Goal: Check status: Check status

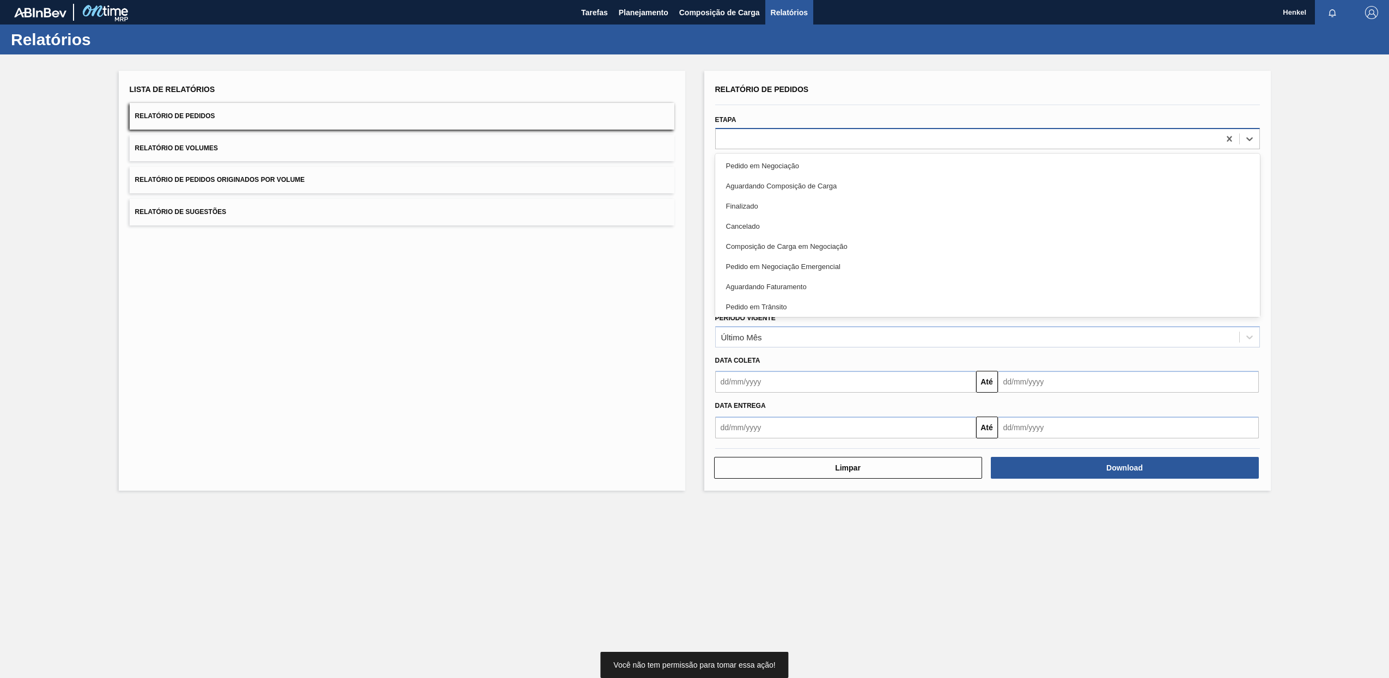
click at [751, 135] on div at bounding box center [968, 139] width 504 height 16
click at [461, 455] on div "Lista de Relatórios Relatório de Pedidos Relatório de Volumes Relatório de Pedi…" at bounding box center [402, 281] width 567 height 420
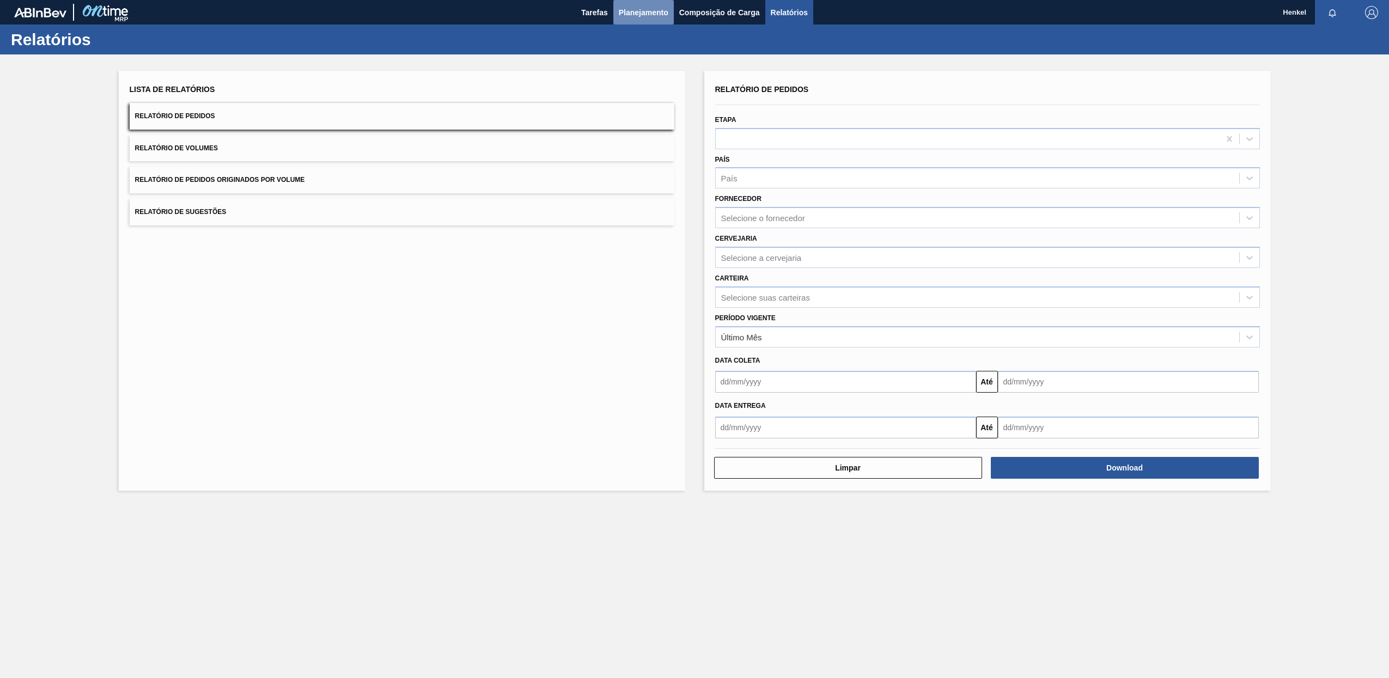
click at [628, 9] on span "Planejamento" at bounding box center [644, 12] width 50 height 13
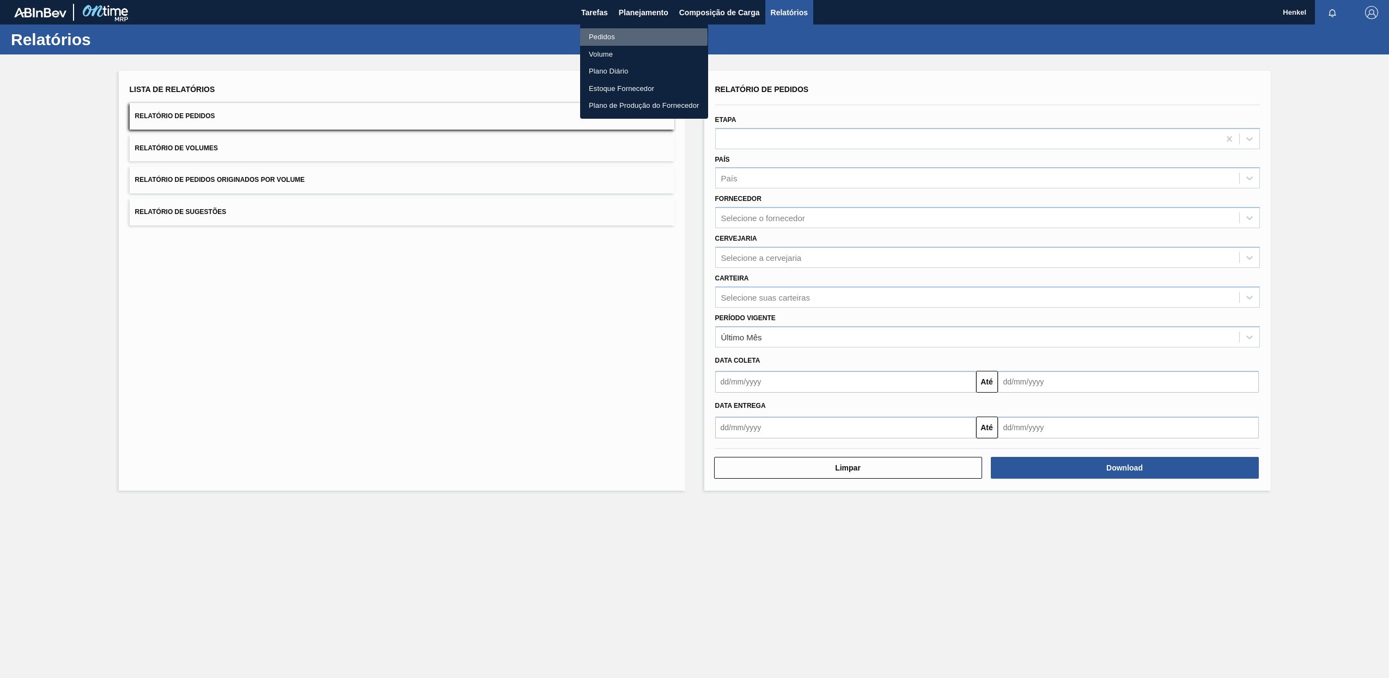
click at [598, 38] on li "Pedidos" at bounding box center [644, 36] width 128 height 17
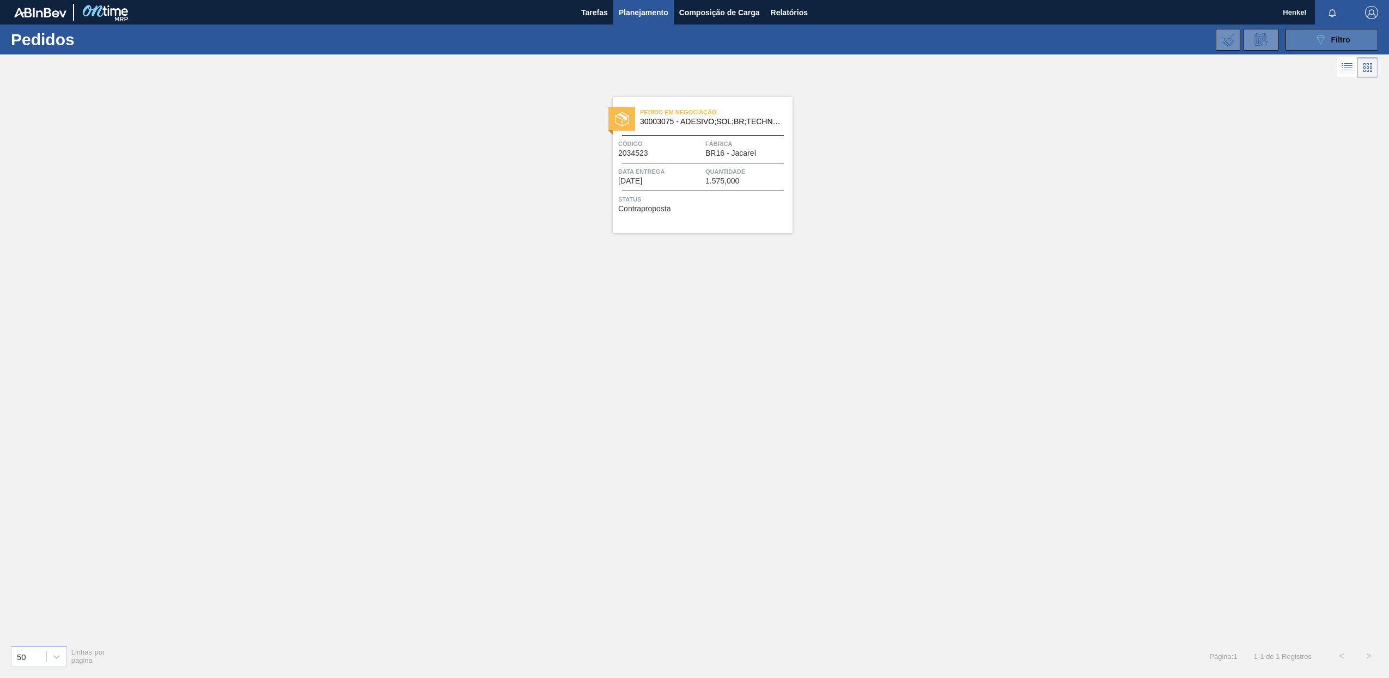
click at [1333, 47] on button "089F7B8B-B2A5-4AFE-B5C0-19BA573D28AC Filtro" at bounding box center [1332, 40] width 93 height 22
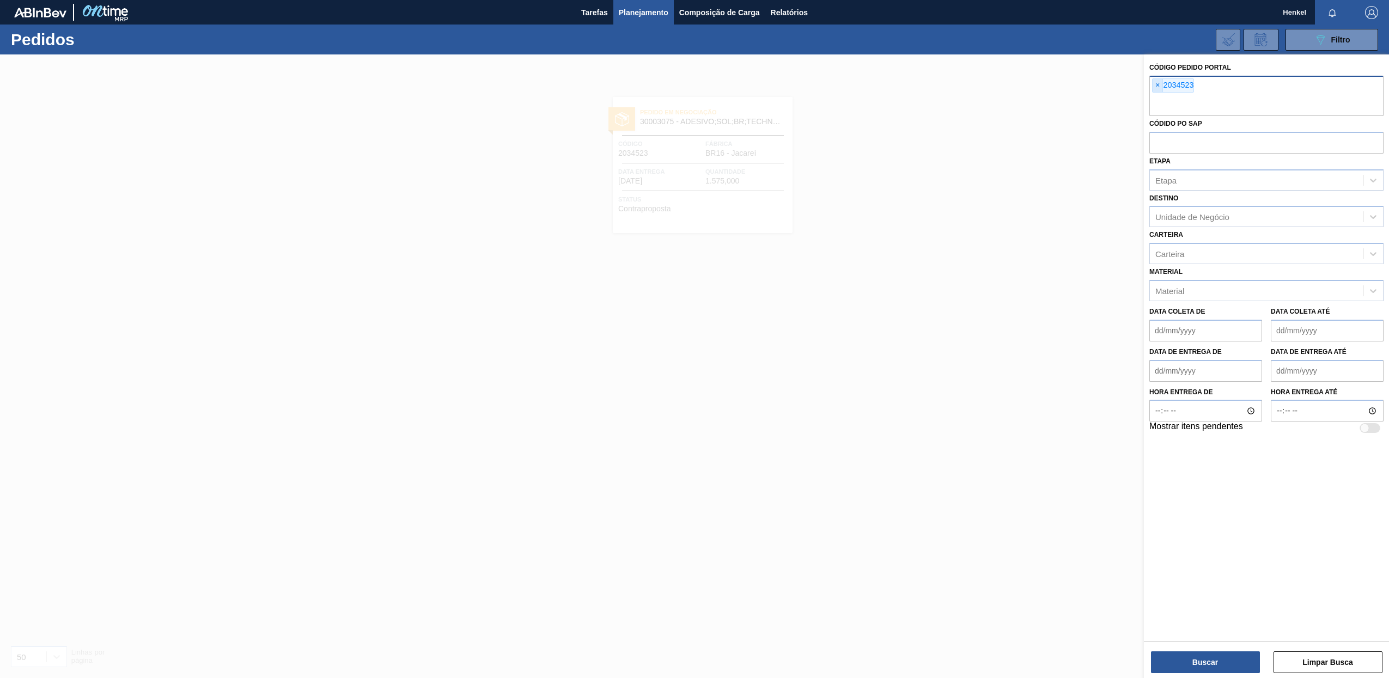
click at [1156, 84] on span "×" at bounding box center [1158, 85] width 10 height 13
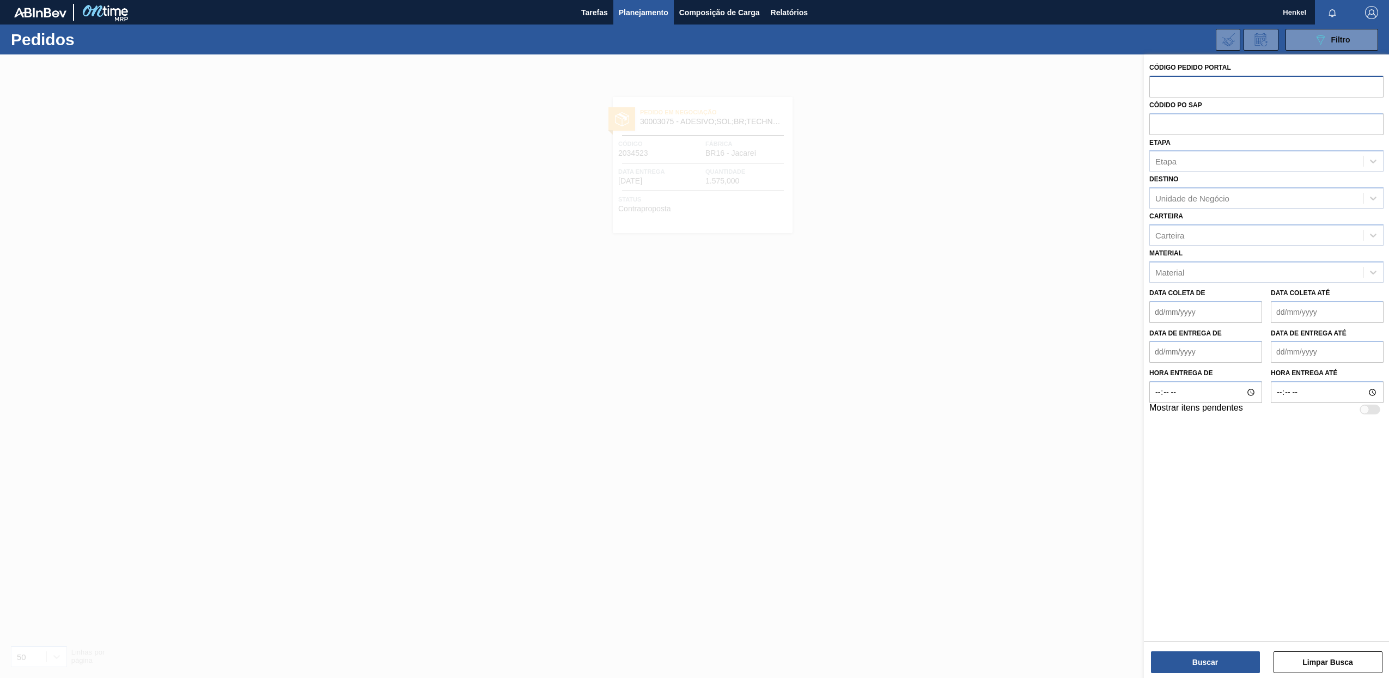
paste input "2029155"
type input "2029155"
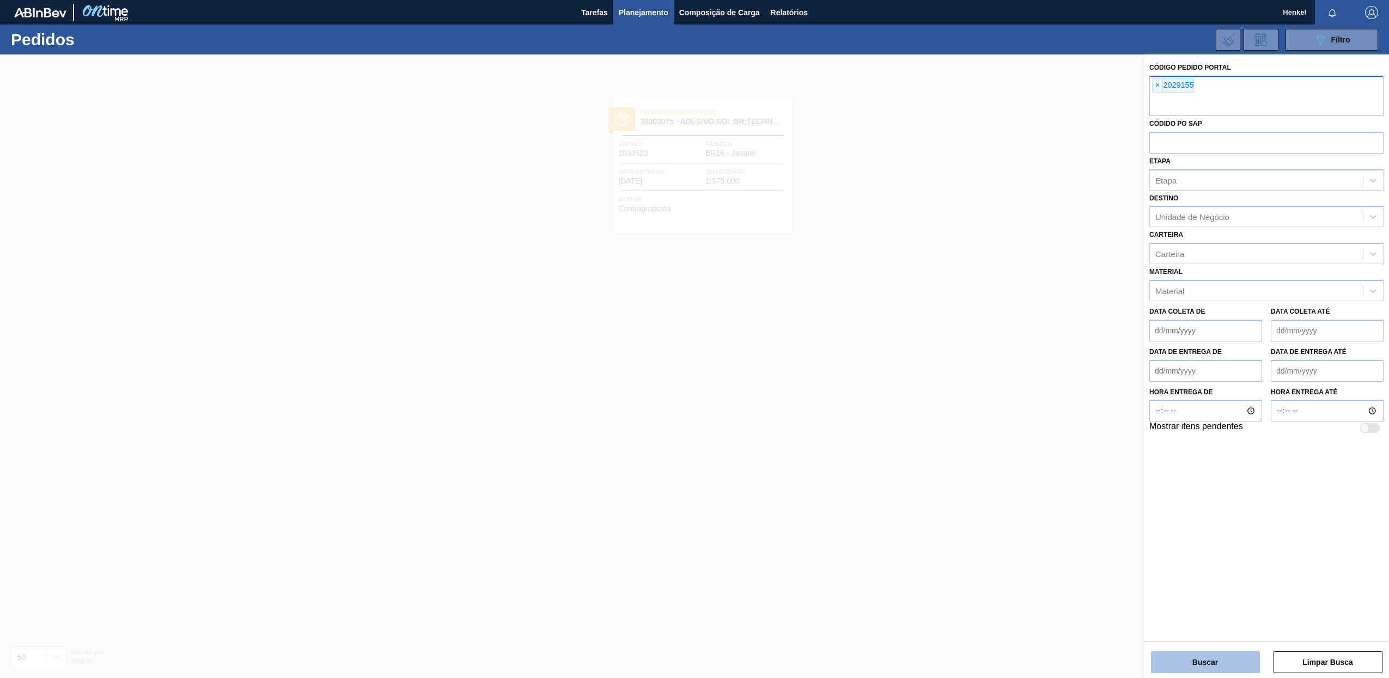
click at [1211, 662] on button "Buscar" at bounding box center [1205, 663] width 109 height 22
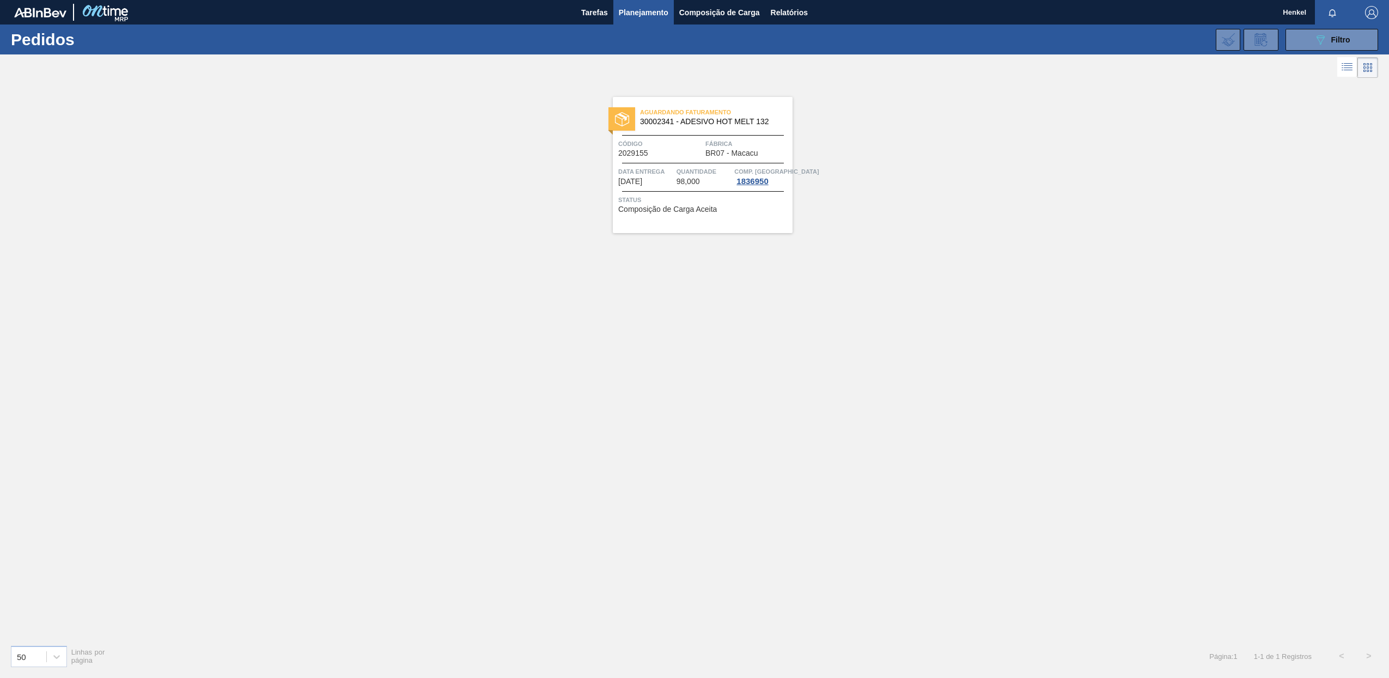
click at [691, 168] on span "Quantidade" at bounding box center [705, 171] width 56 height 11
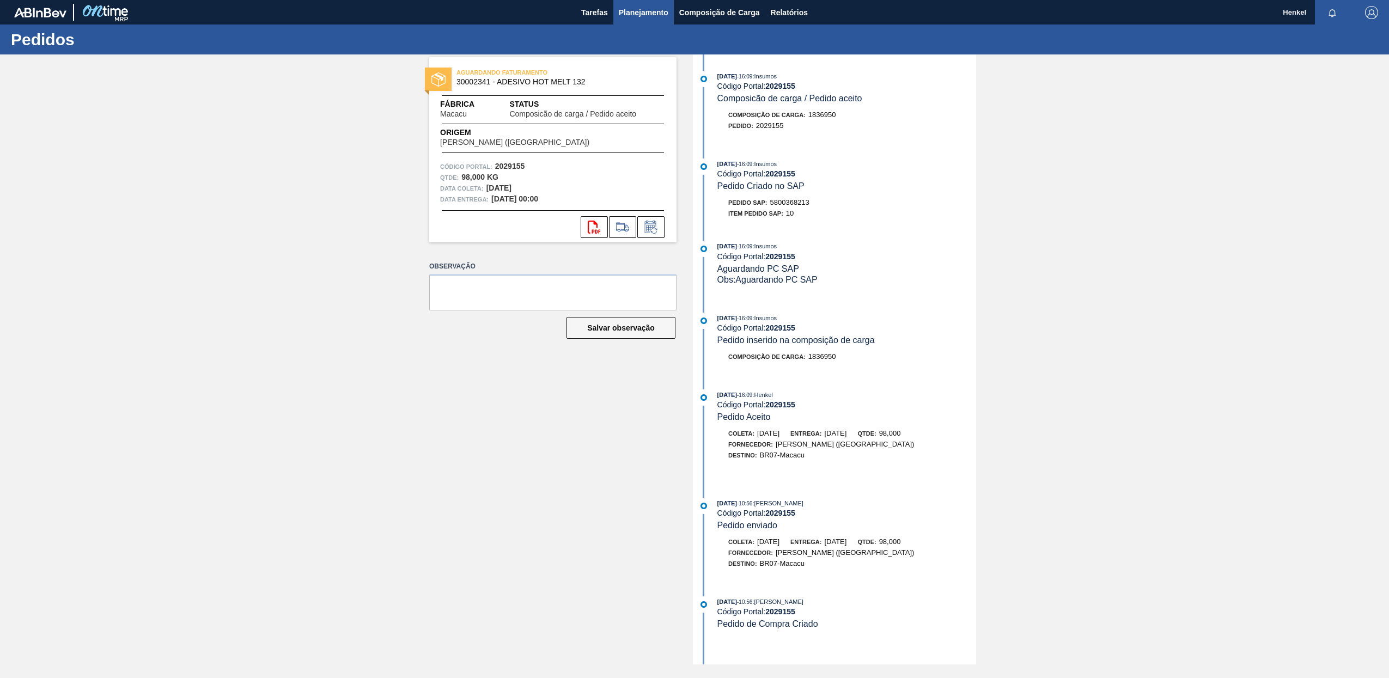
click at [630, 9] on span "Planejamento" at bounding box center [644, 12] width 50 height 13
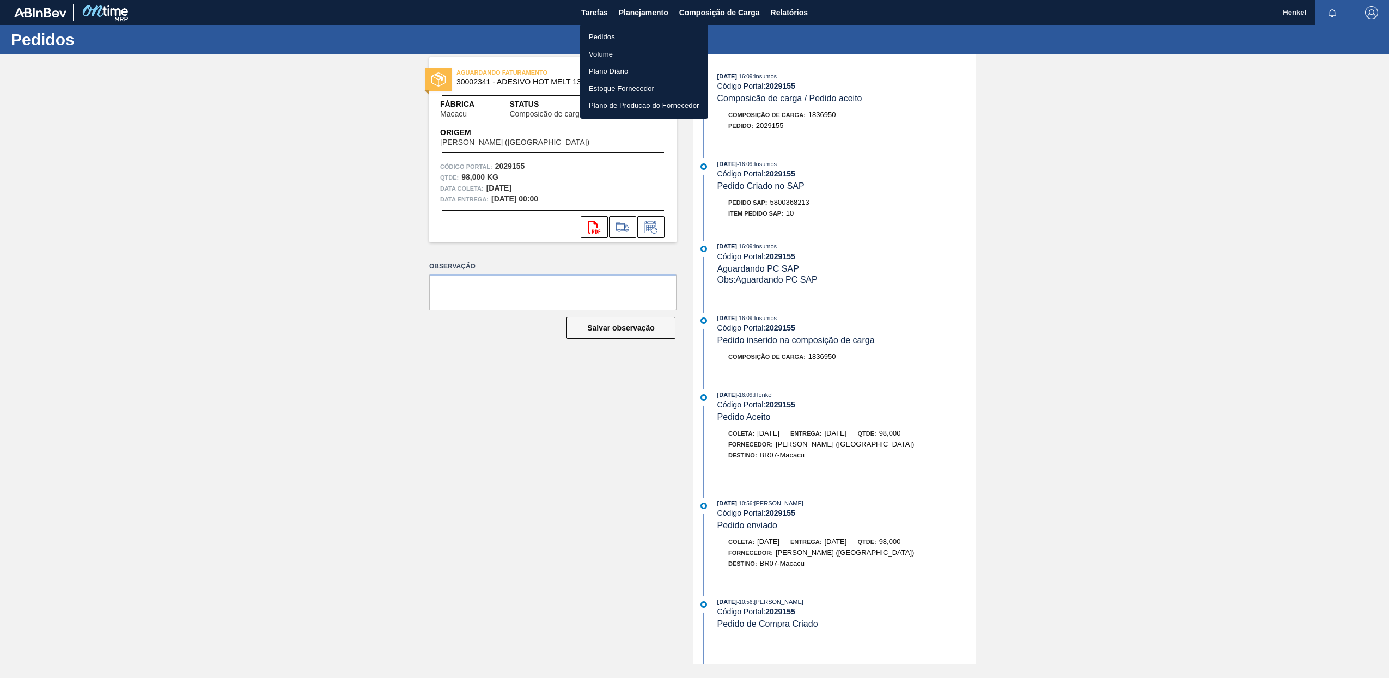
click at [612, 37] on li "Pedidos" at bounding box center [644, 36] width 128 height 17
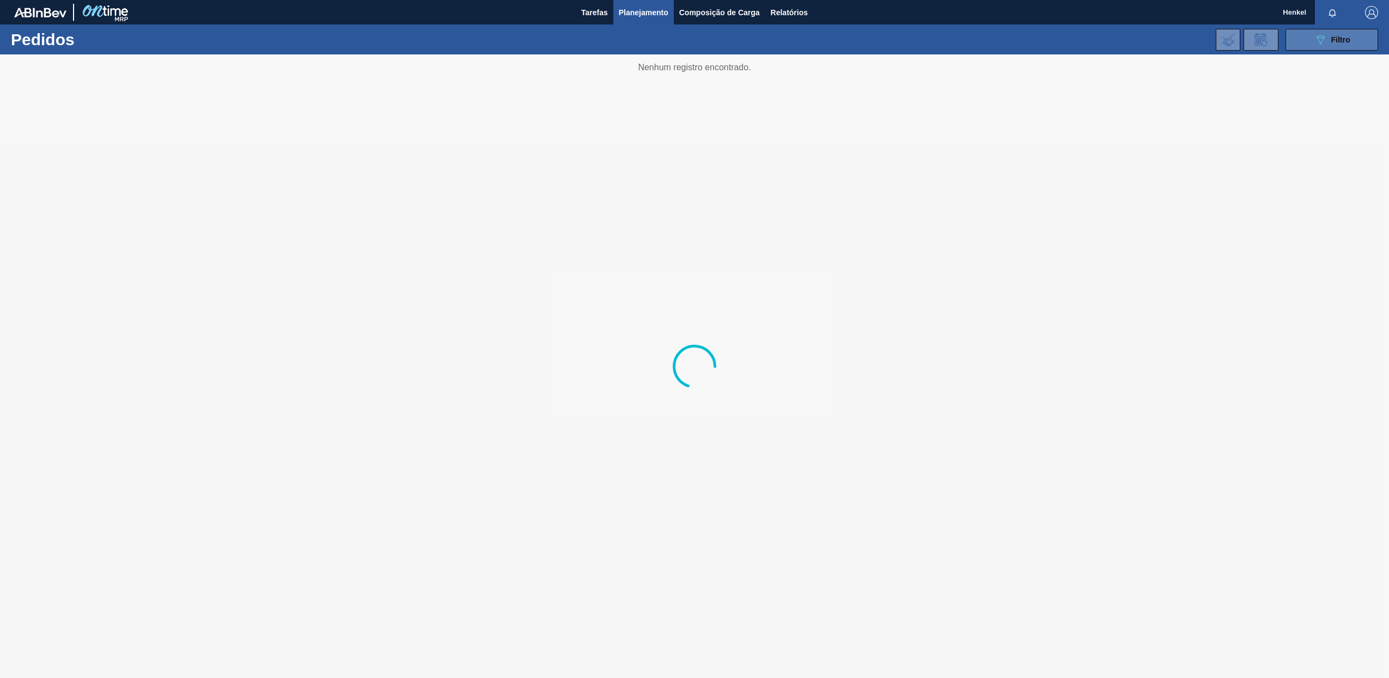
click at [1340, 41] on span "Filtro" at bounding box center [1341, 39] width 19 height 9
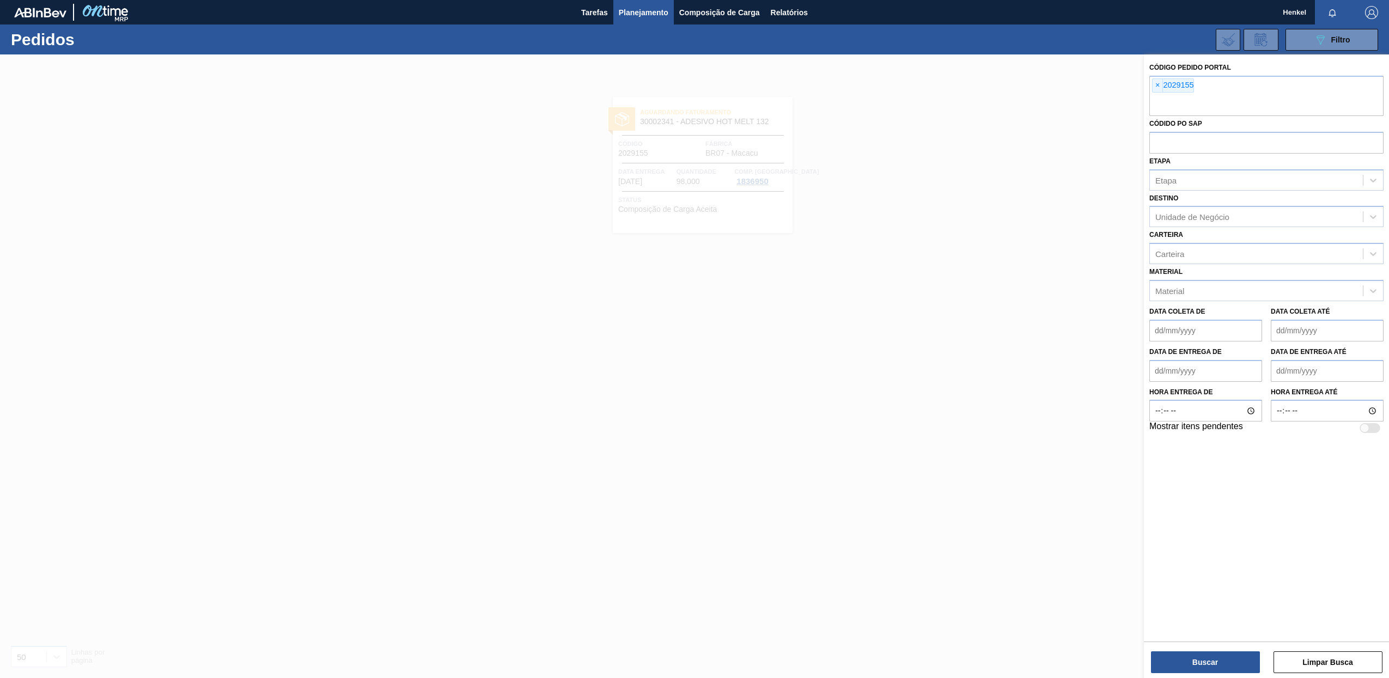
click at [1158, 86] on span "×" at bounding box center [1158, 85] width 10 height 13
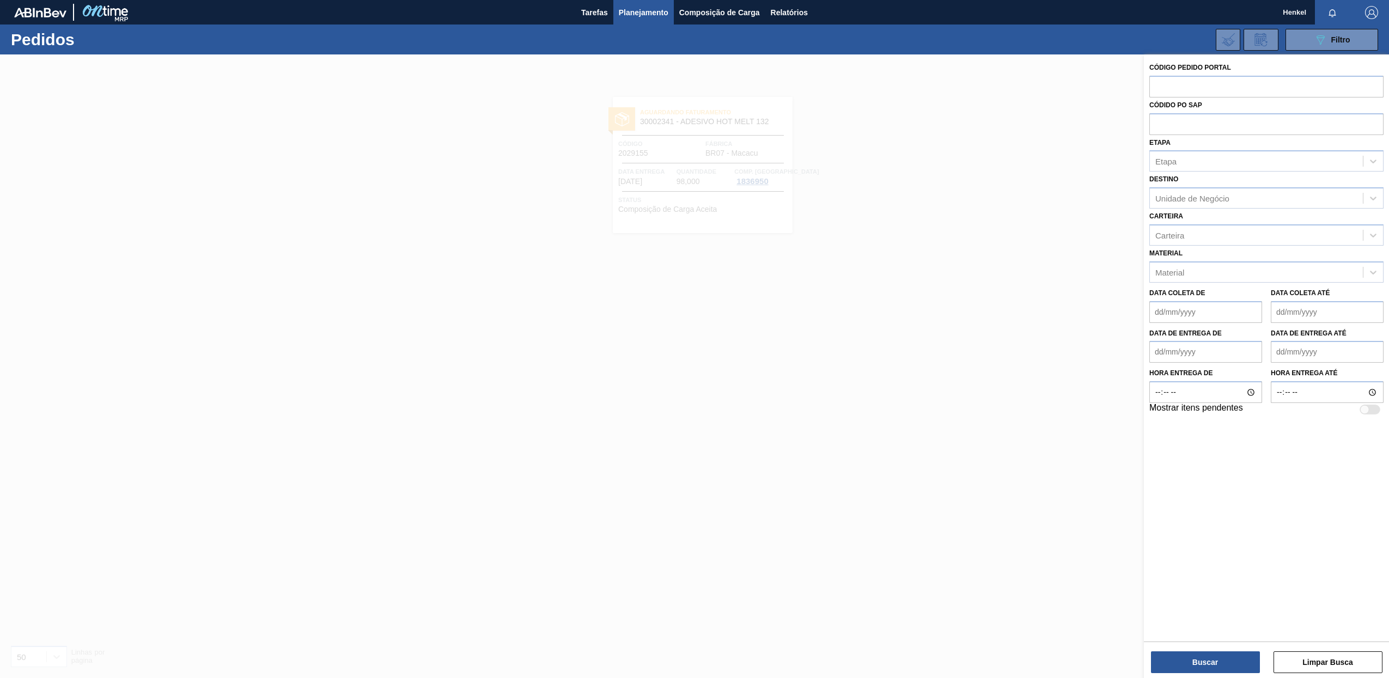
paste input "2029150"
type input "2029150"
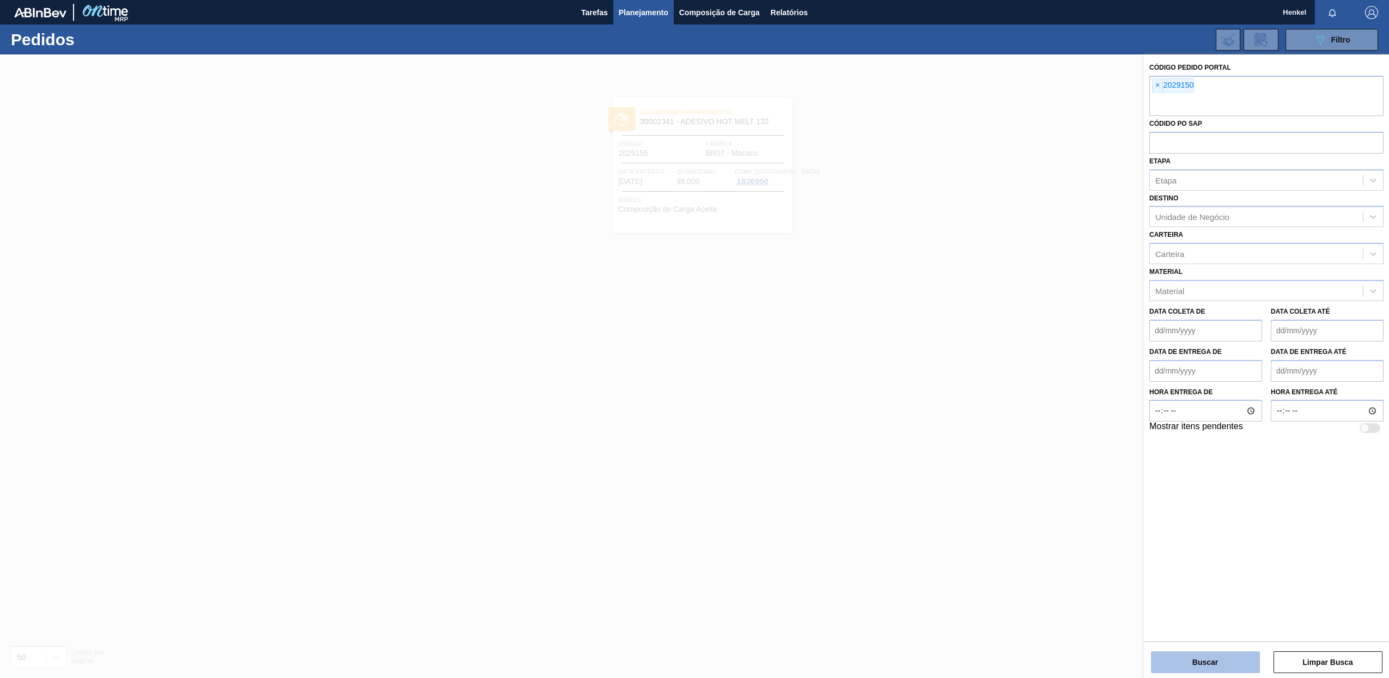
click at [1181, 661] on button "Buscar" at bounding box center [1205, 663] width 109 height 22
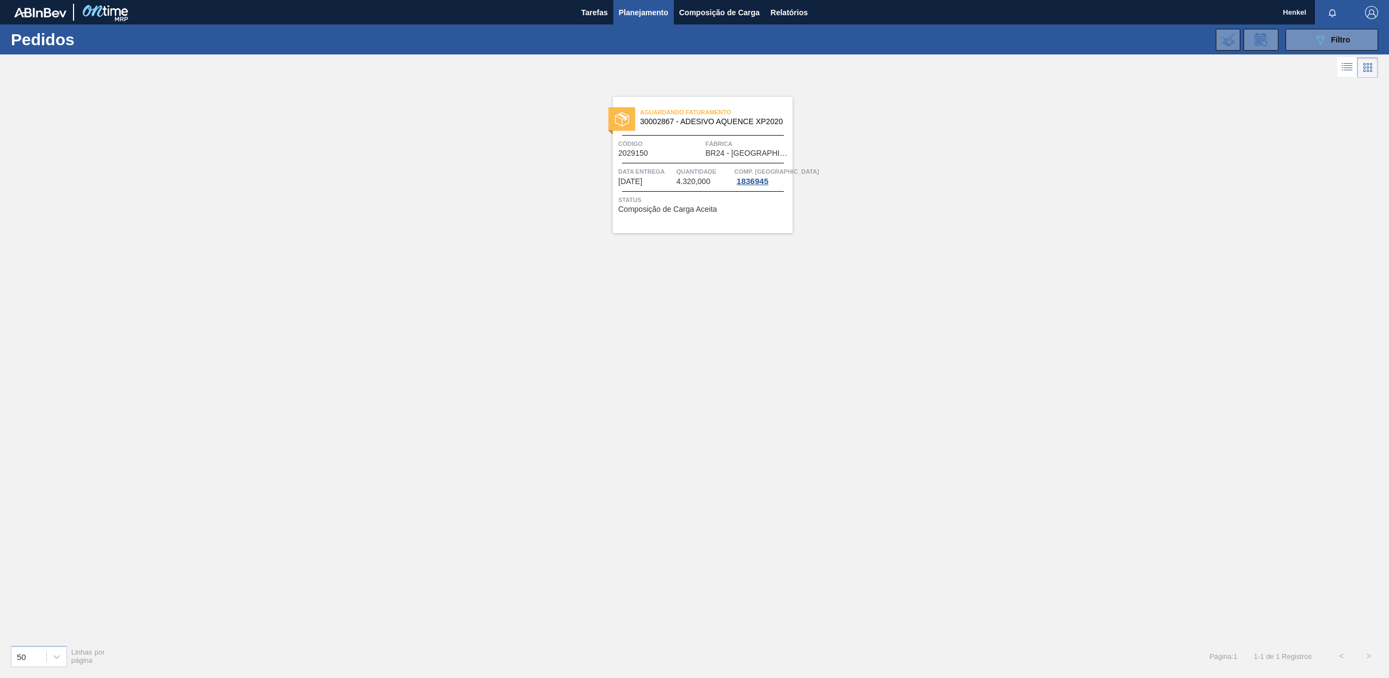
click at [679, 179] on span "4.320,000" at bounding box center [694, 182] width 34 height 8
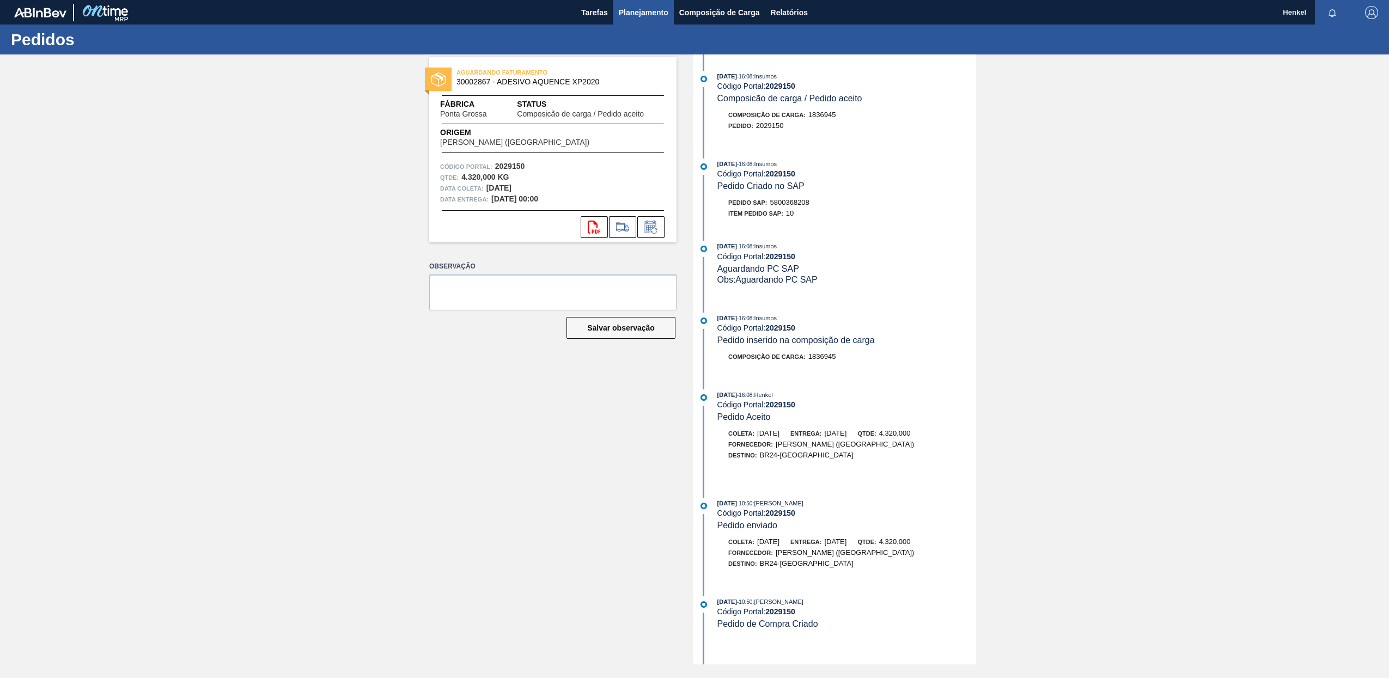
click at [630, 8] on span "Planejamento" at bounding box center [644, 12] width 50 height 13
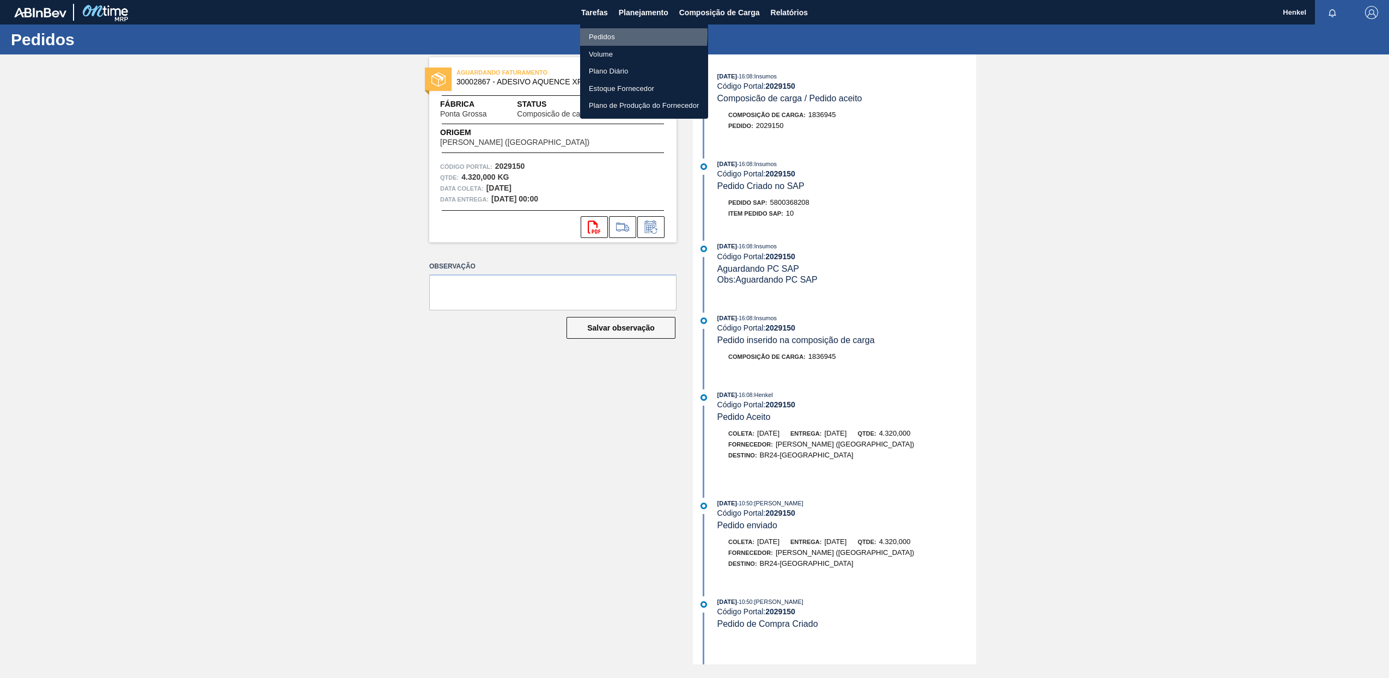
click at [597, 34] on li "Pedidos" at bounding box center [644, 36] width 128 height 17
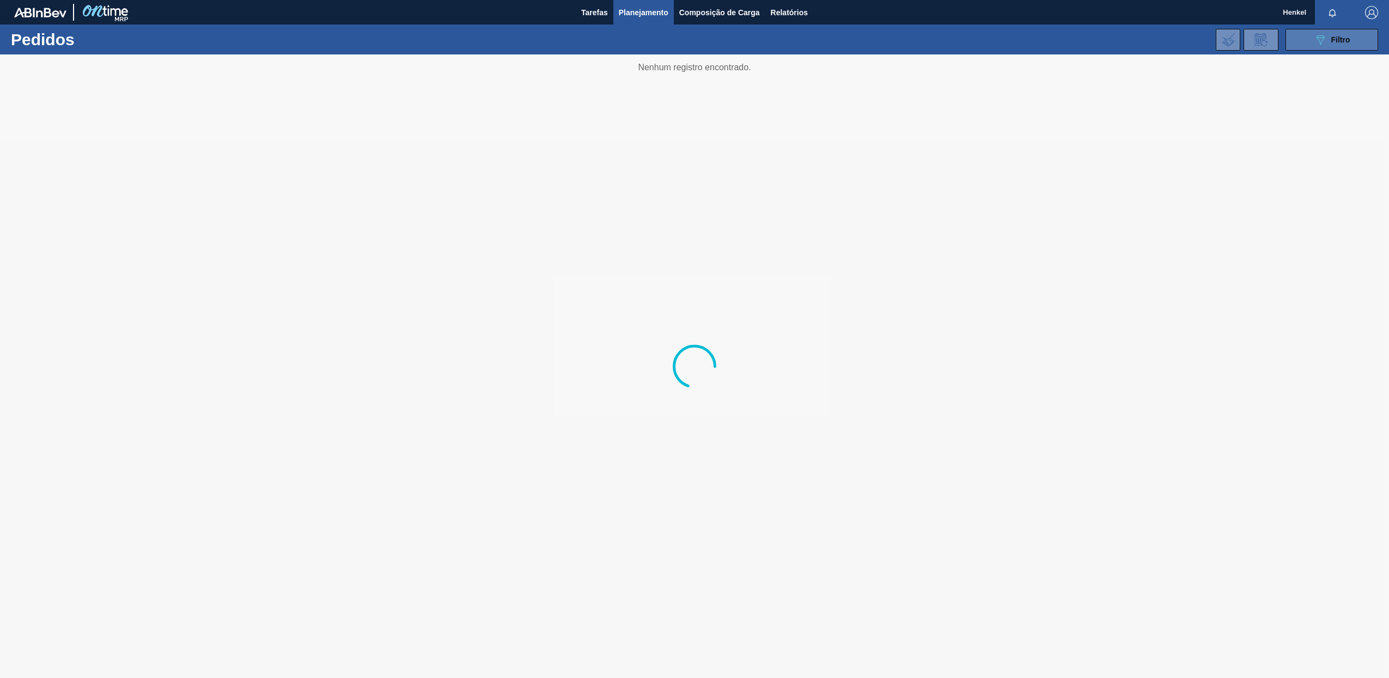
click at [1332, 40] on span "Filtro" at bounding box center [1341, 39] width 19 height 9
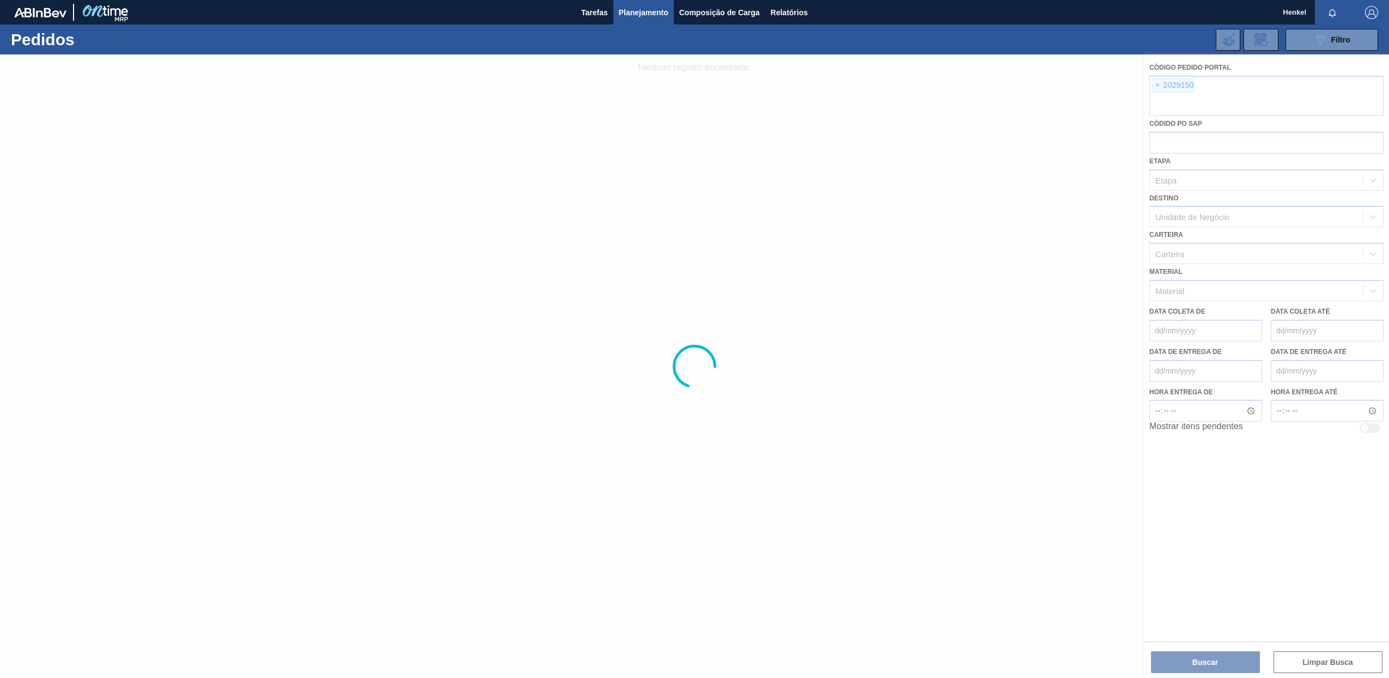
click at [1159, 84] on div at bounding box center [694, 366] width 1389 height 624
click at [1158, 85] on div at bounding box center [694, 366] width 1389 height 624
click at [1157, 86] on div at bounding box center [694, 366] width 1389 height 624
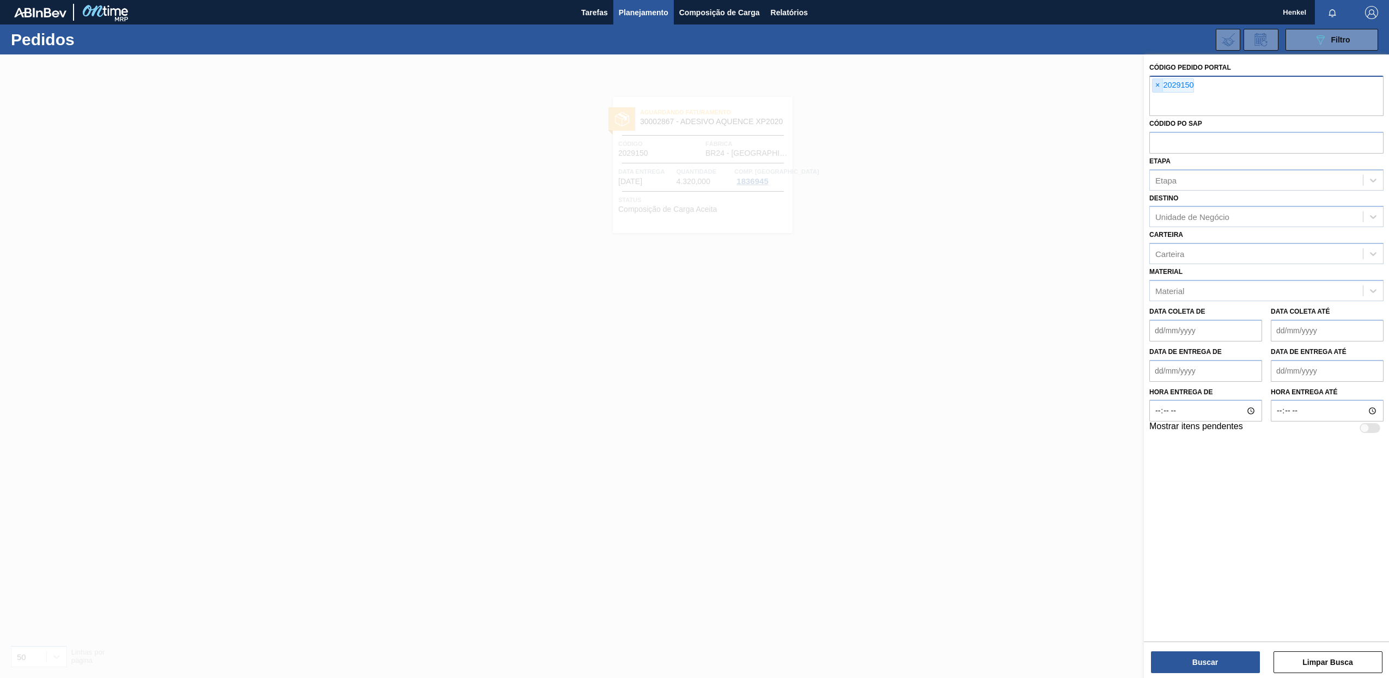
click at [1157, 86] on span "×" at bounding box center [1158, 85] width 10 height 13
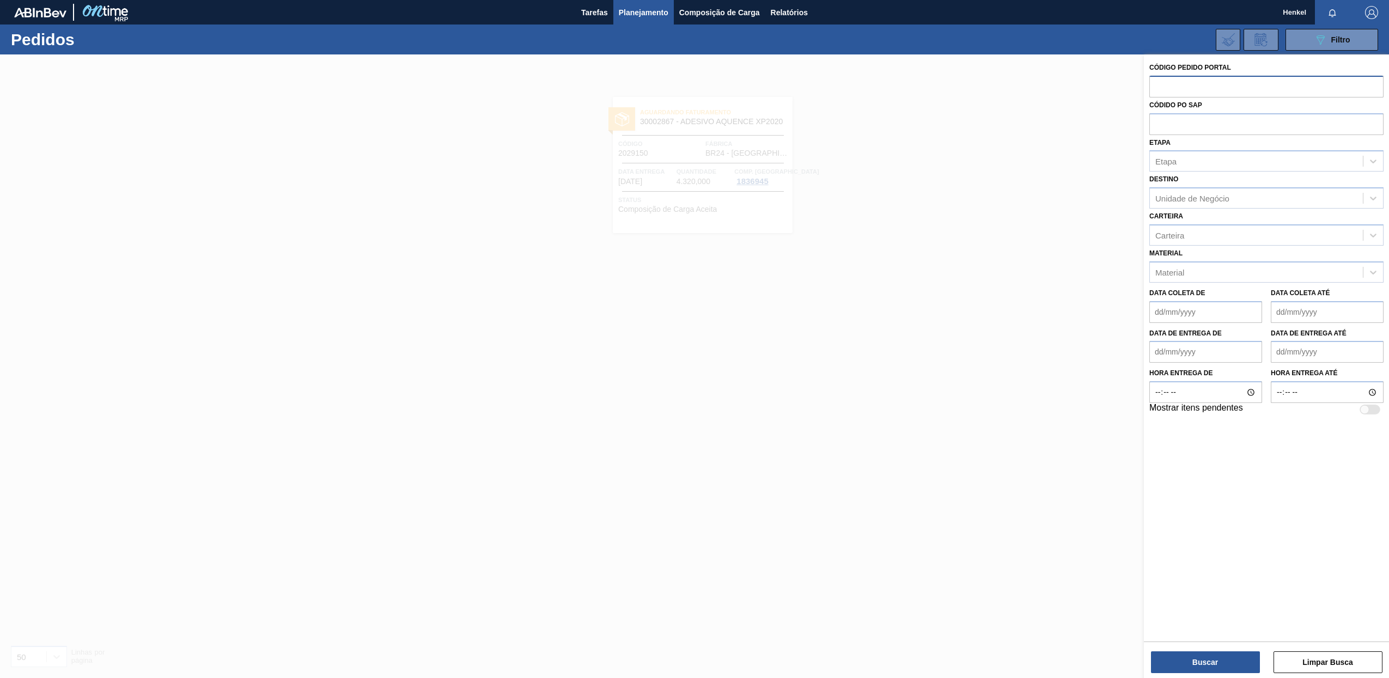
paste input "2029149"
type input "2029149"
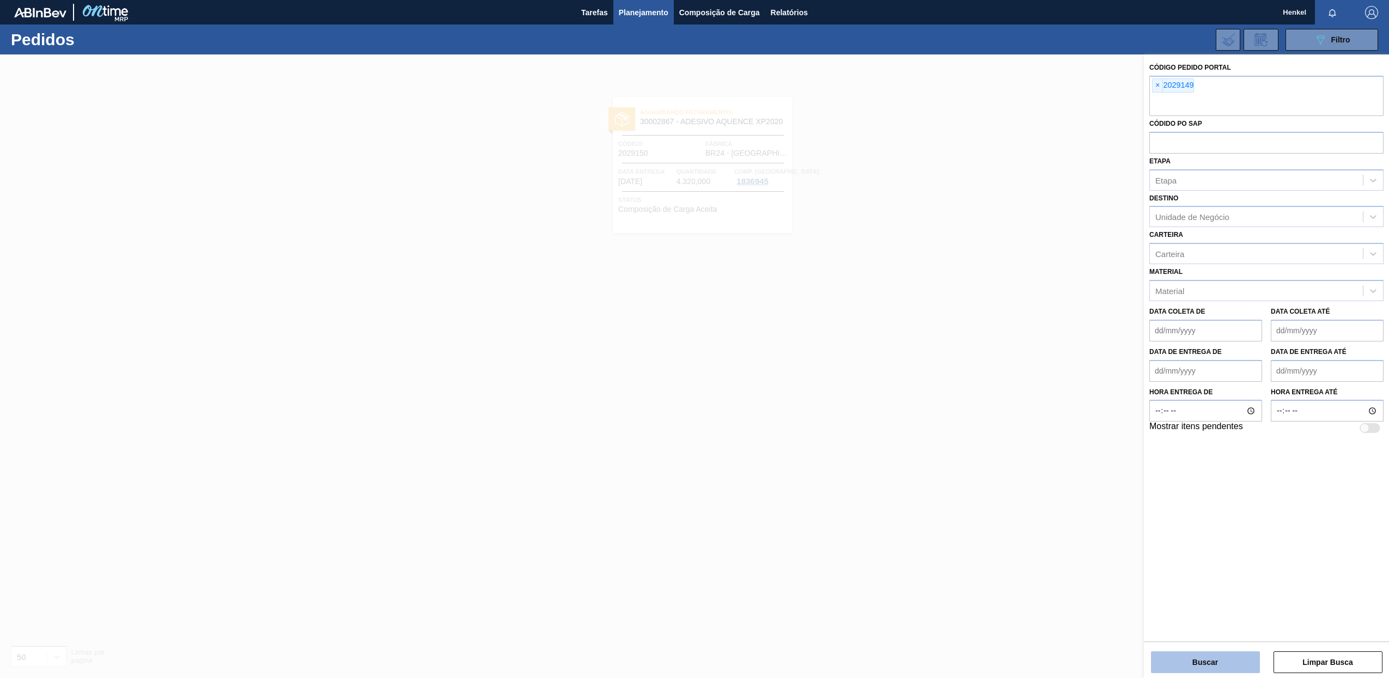
click at [1196, 664] on button "Buscar" at bounding box center [1205, 663] width 109 height 22
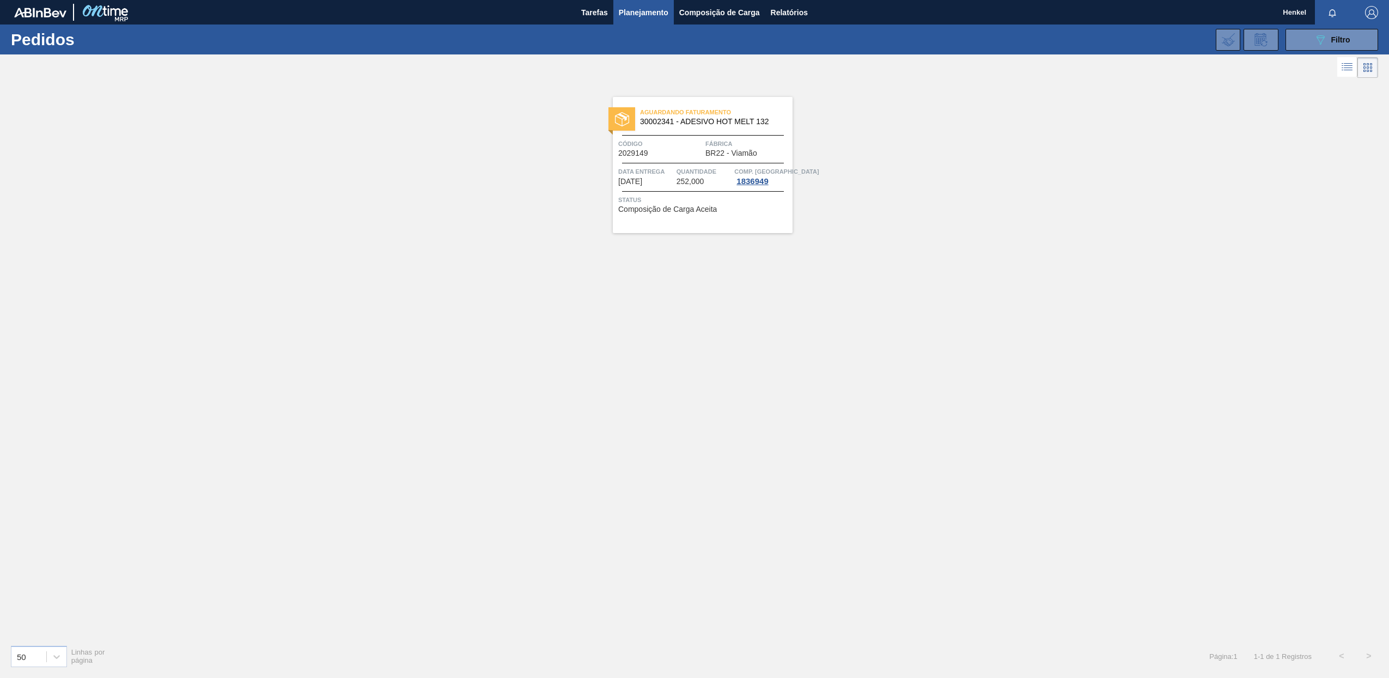
click at [677, 168] on span "Quantidade" at bounding box center [705, 171] width 56 height 11
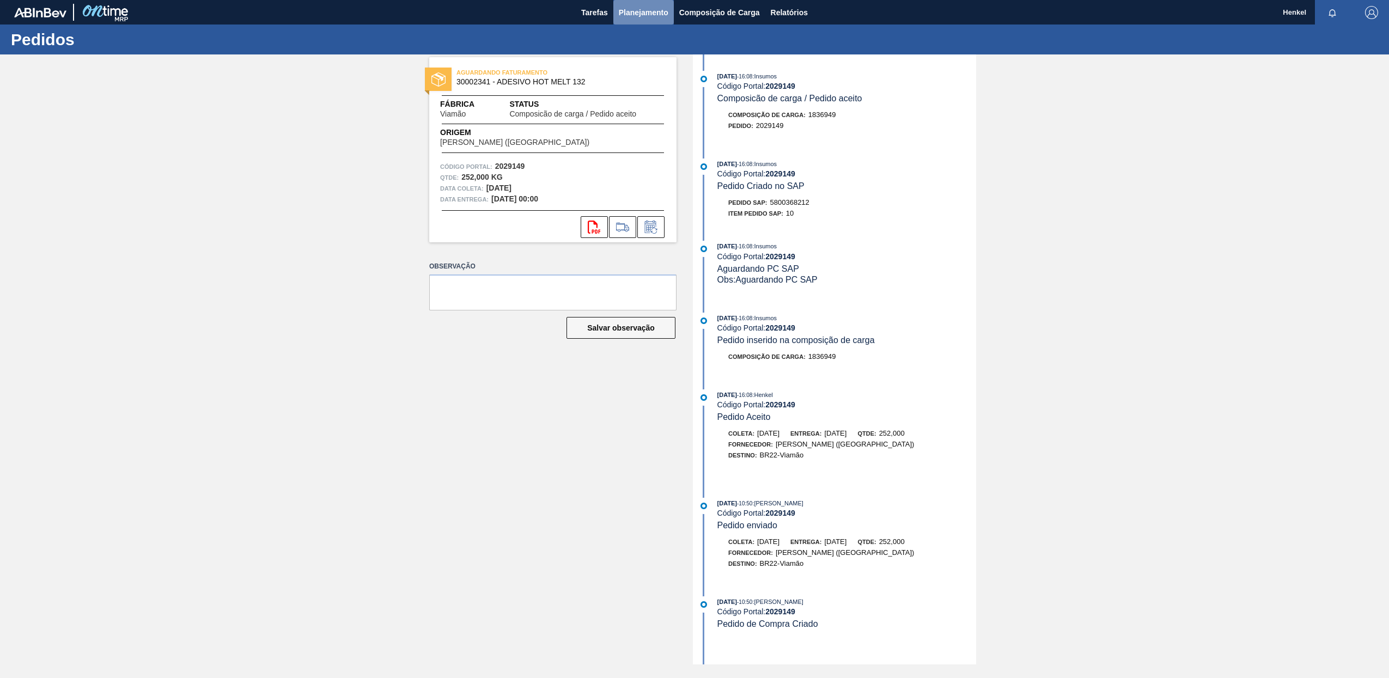
click at [640, 10] on span "Planejamento" at bounding box center [644, 12] width 50 height 13
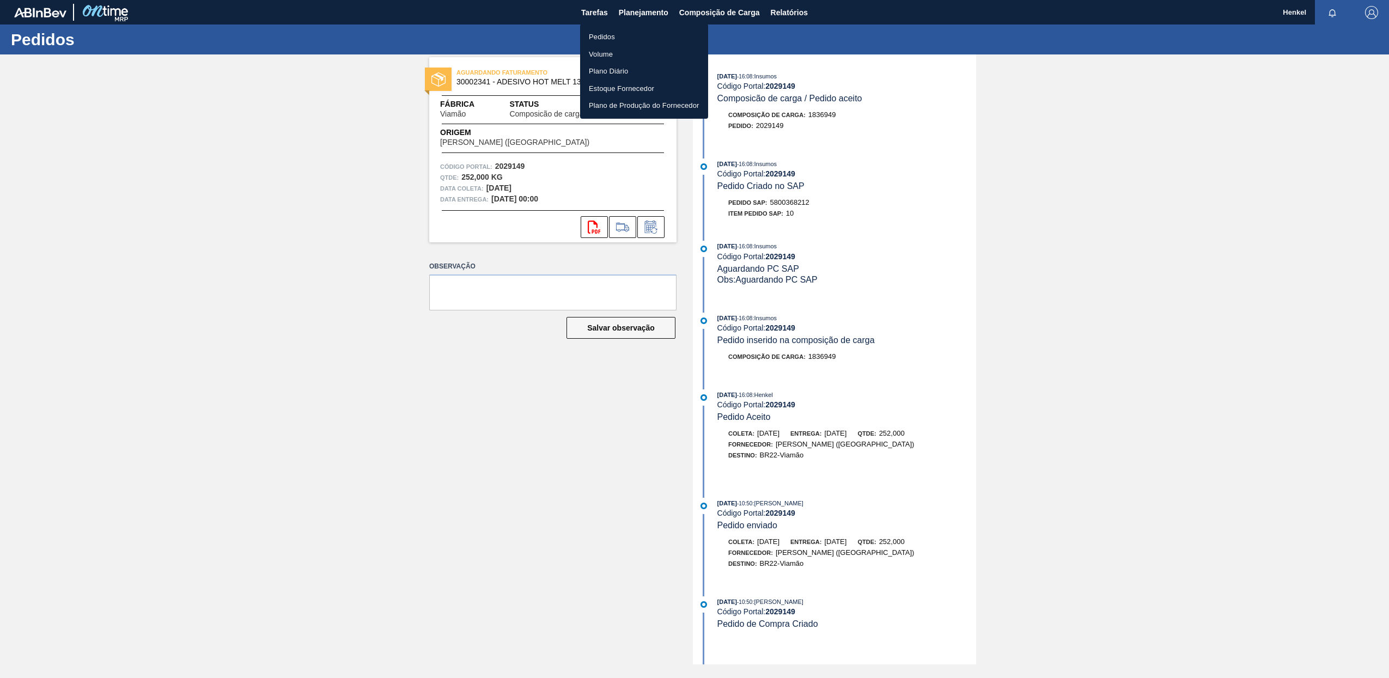
click at [601, 34] on li "Pedidos" at bounding box center [644, 36] width 128 height 17
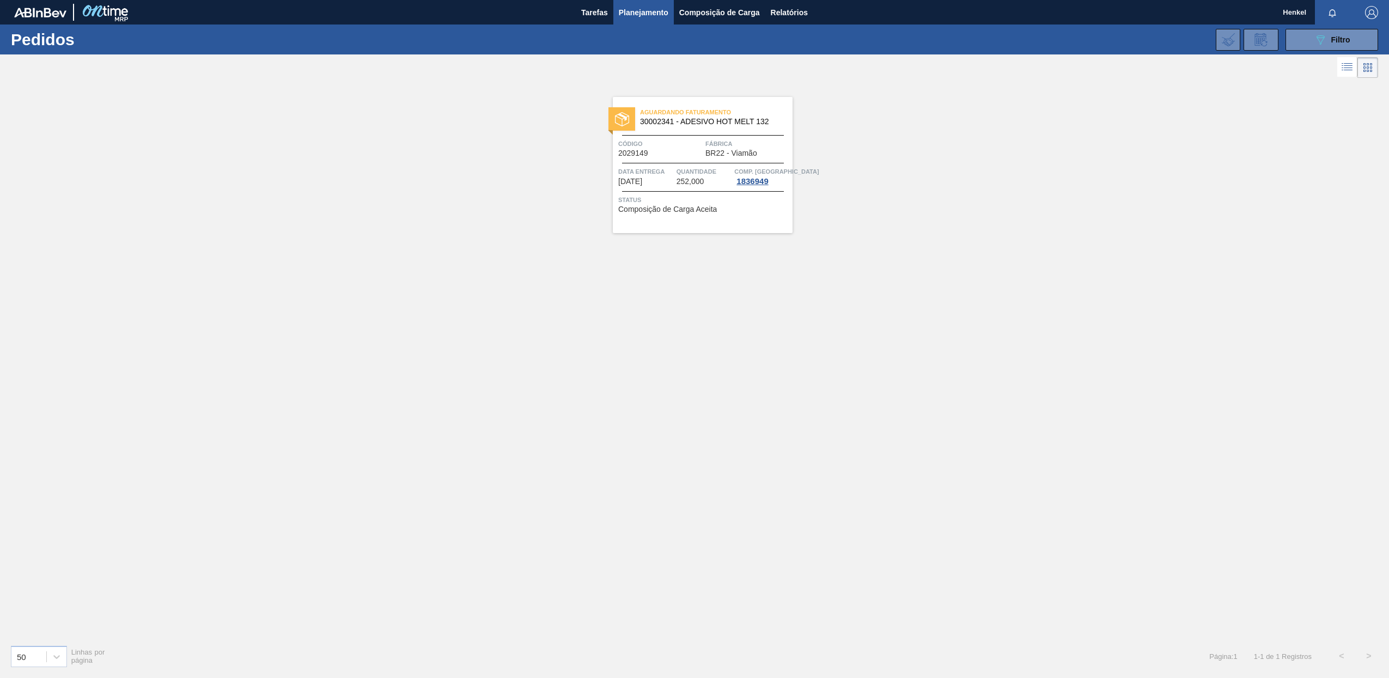
click at [641, 7] on span "Planejamento" at bounding box center [644, 12] width 50 height 13
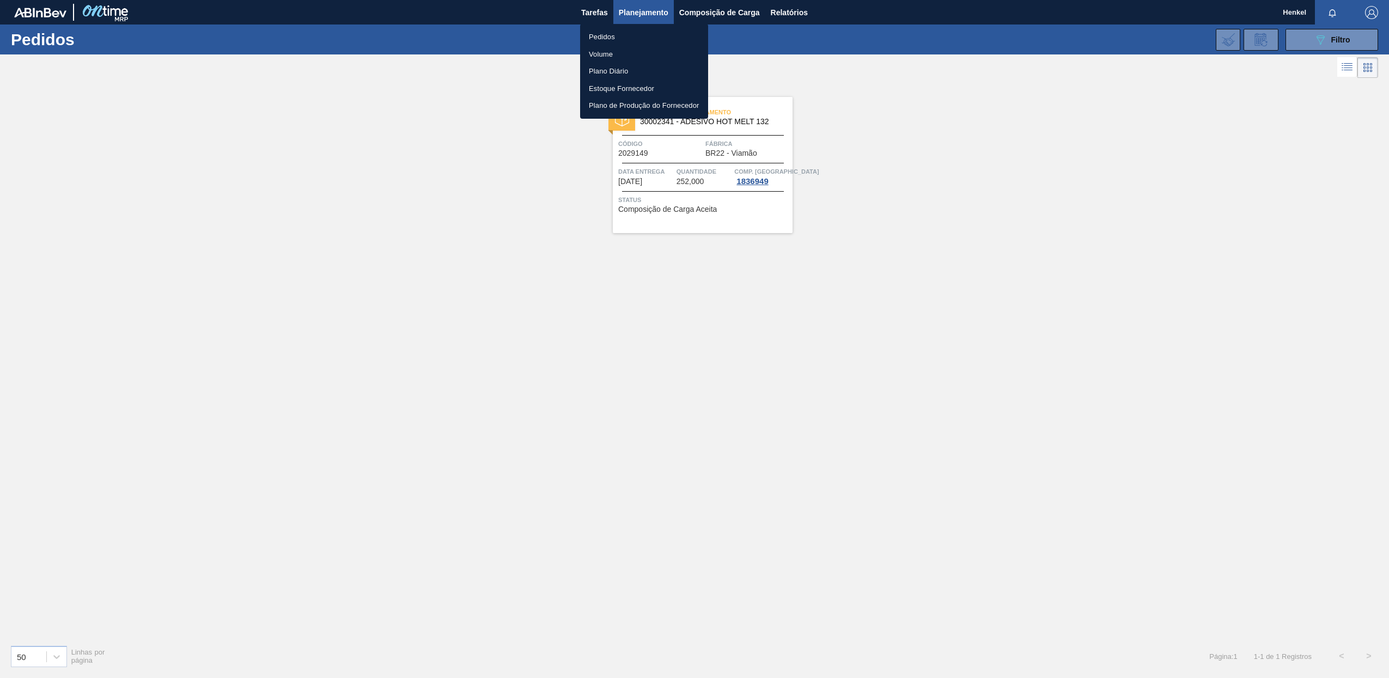
click at [605, 37] on li "Pedidos" at bounding box center [644, 36] width 128 height 17
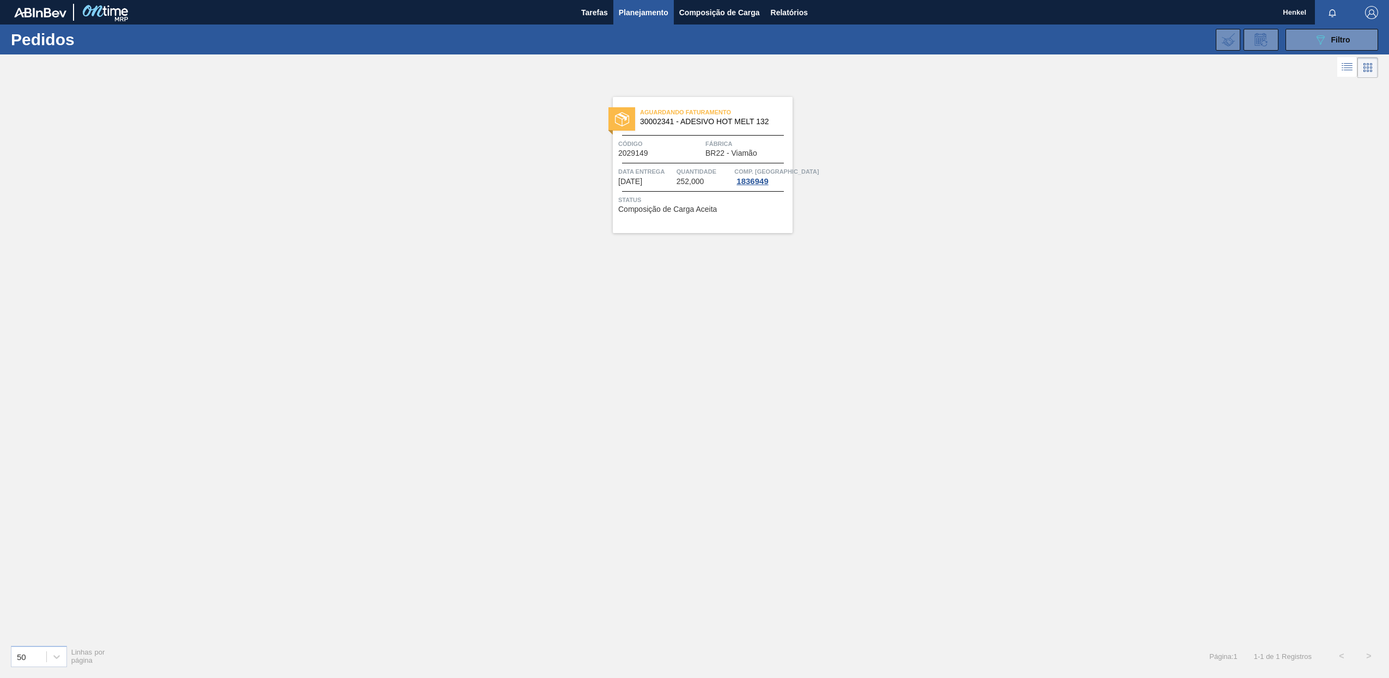
click at [637, 11] on span "Planejamento" at bounding box center [644, 12] width 50 height 13
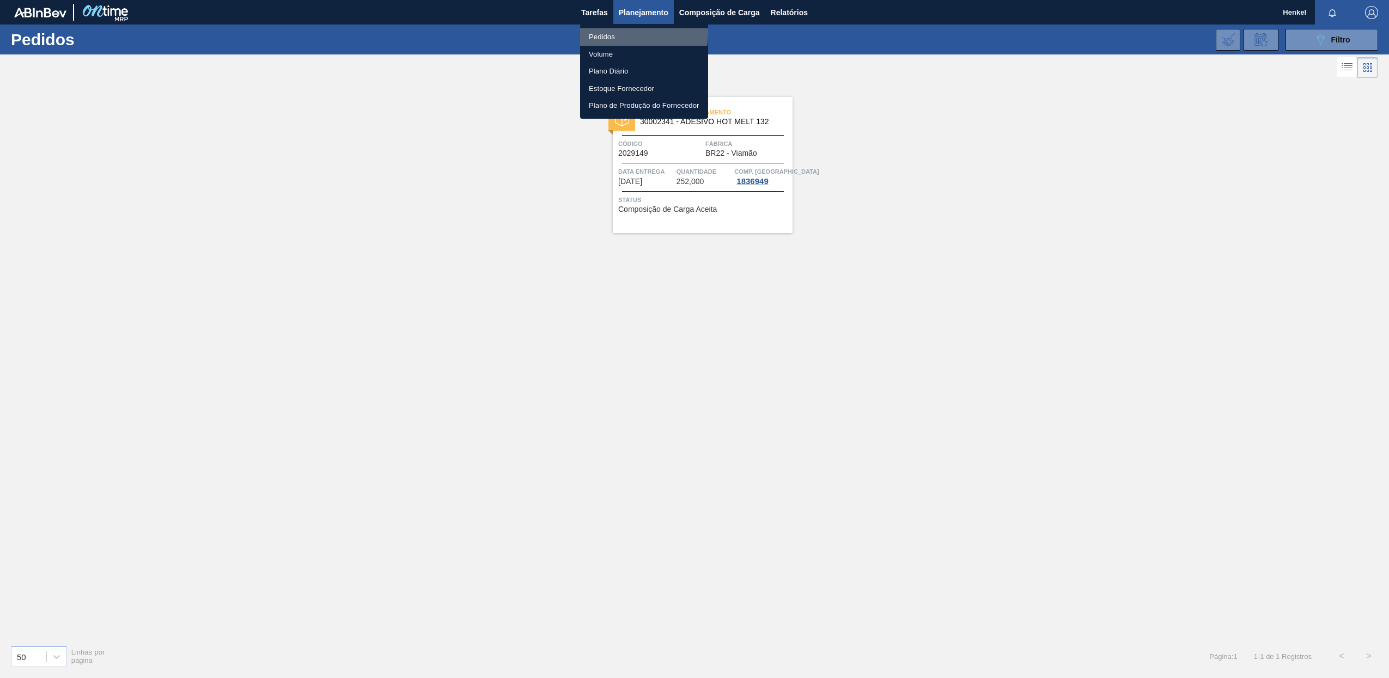
click at [606, 33] on li "Pedidos" at bounding box center [644, 36] width 128 height 17
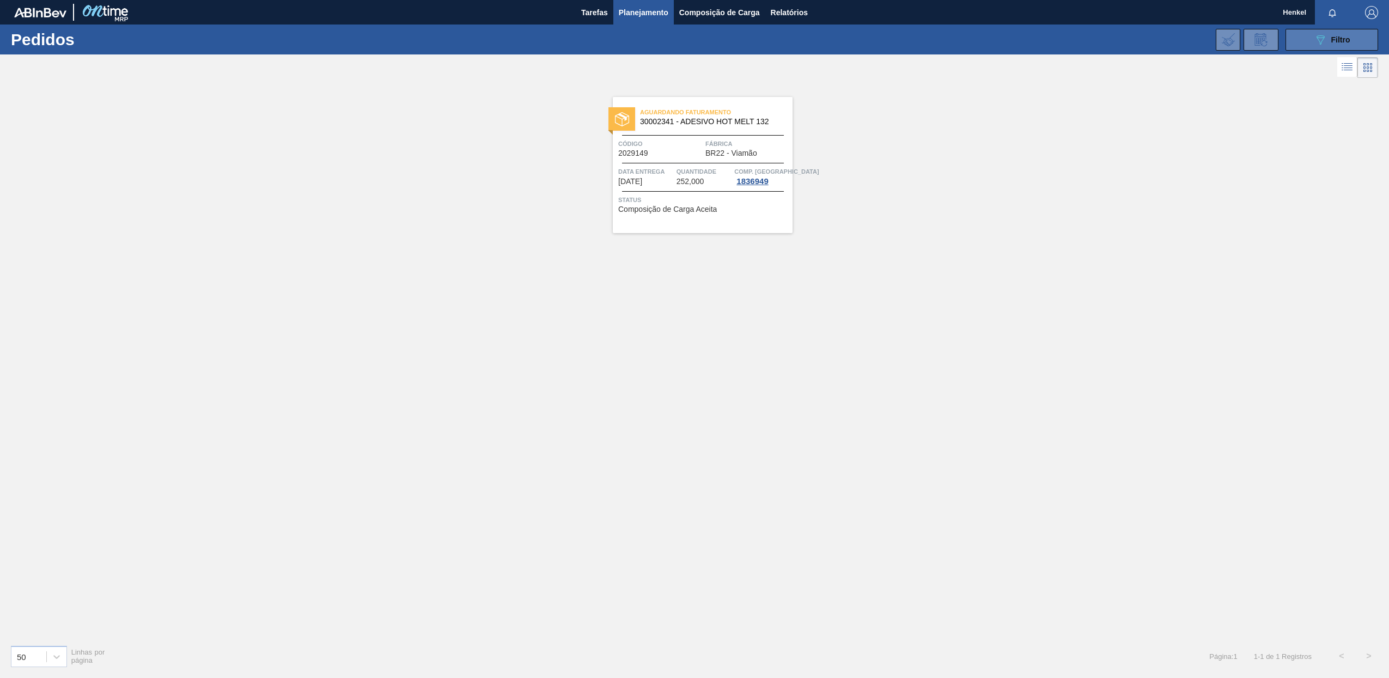
click at [1355, 35] on button "089F7B8B-B2A5-4AFE-B5C0-19BA573D28AC Filtro" at bounding box center [1332, 40] width 93 height 22
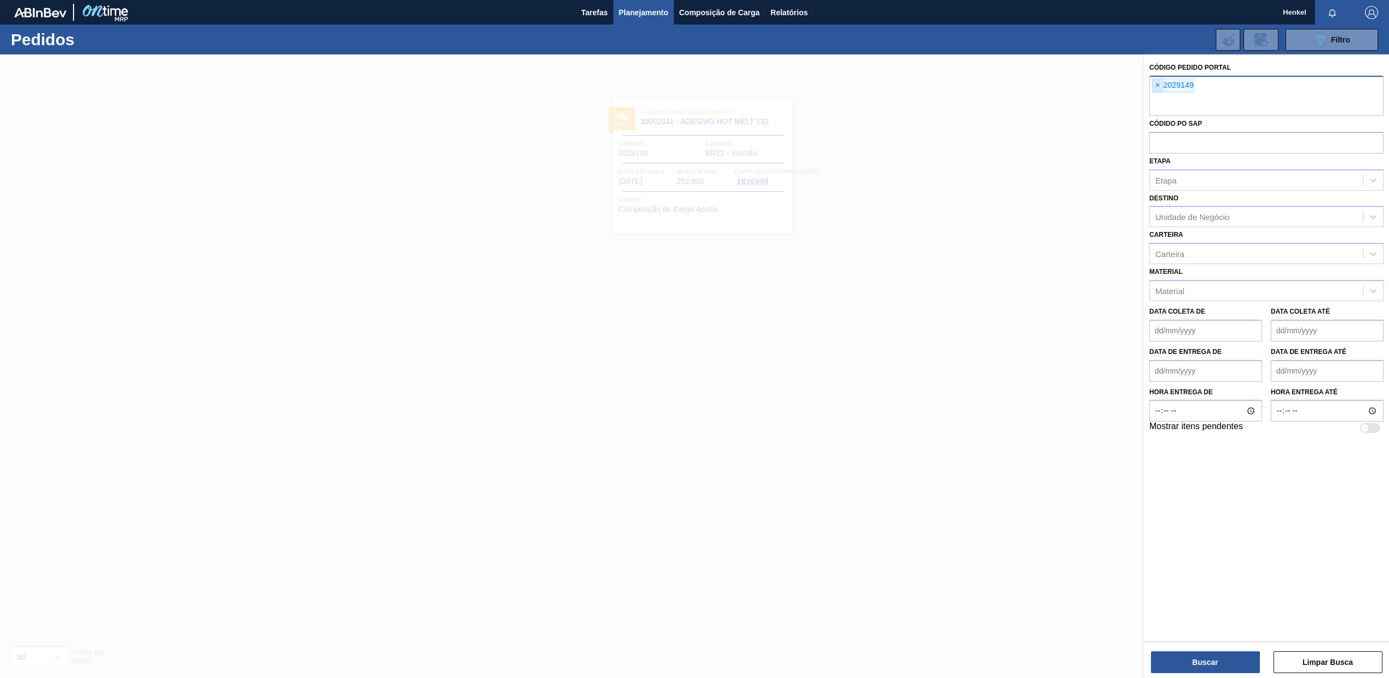
click at [1161, 84] on span "×" at bounding box center [1158, 85] width 10 height 13
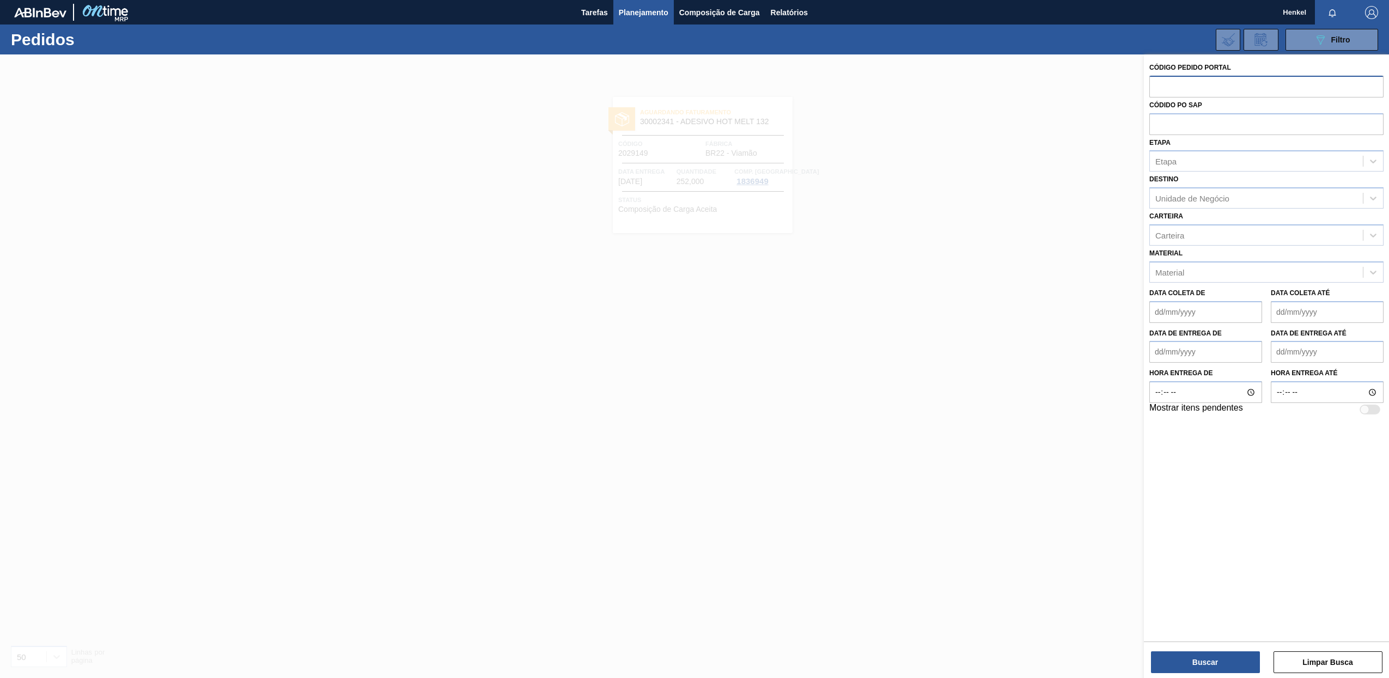
paste input "2034521"
type input "2034521"
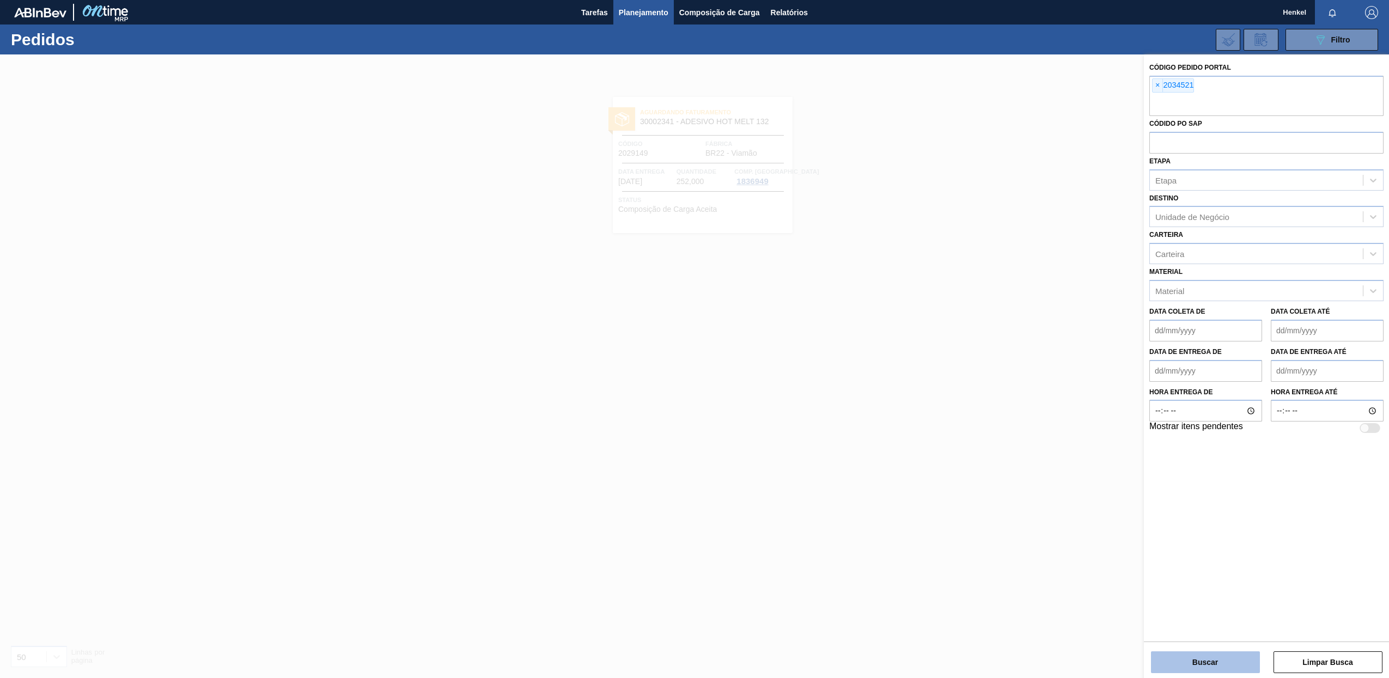
click at [1192, 665] on button "Buscar" at bounding box center [1205, 663] width 109 height 22
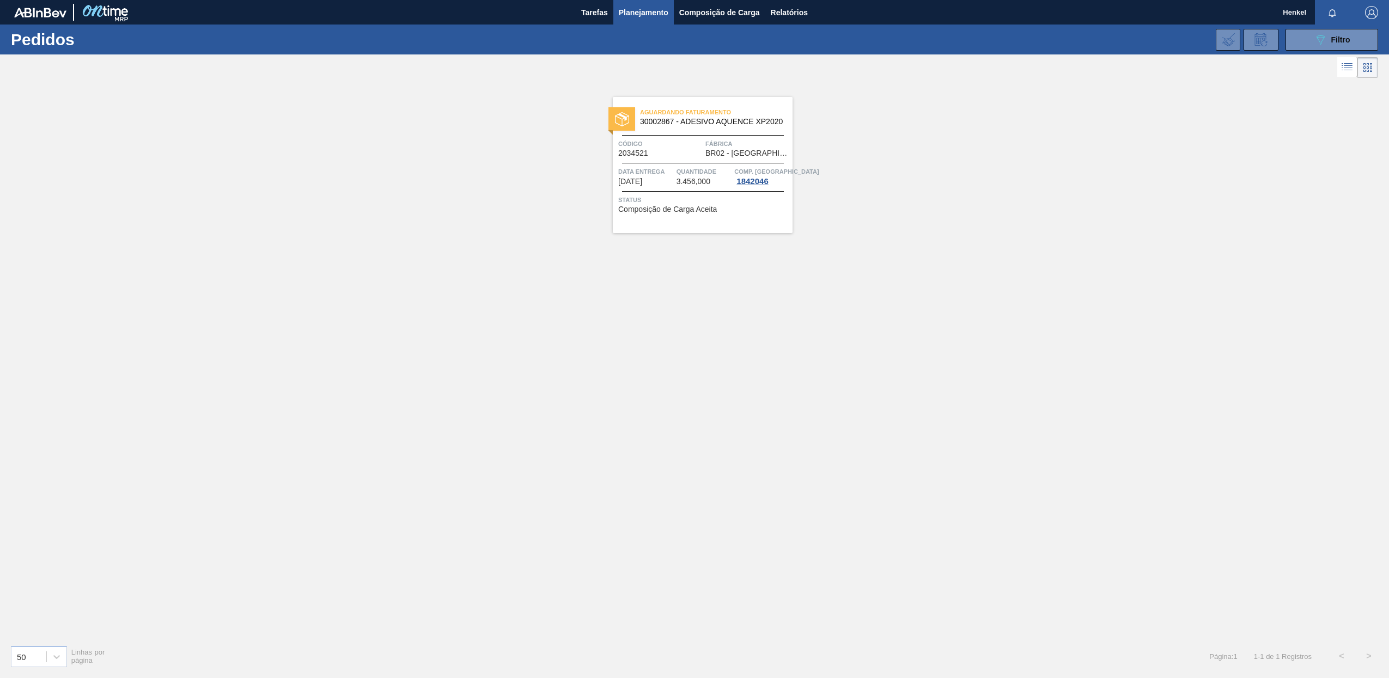
click at [707, 196] on span "Status" at bounding box center [704, 200] width 172 height 11
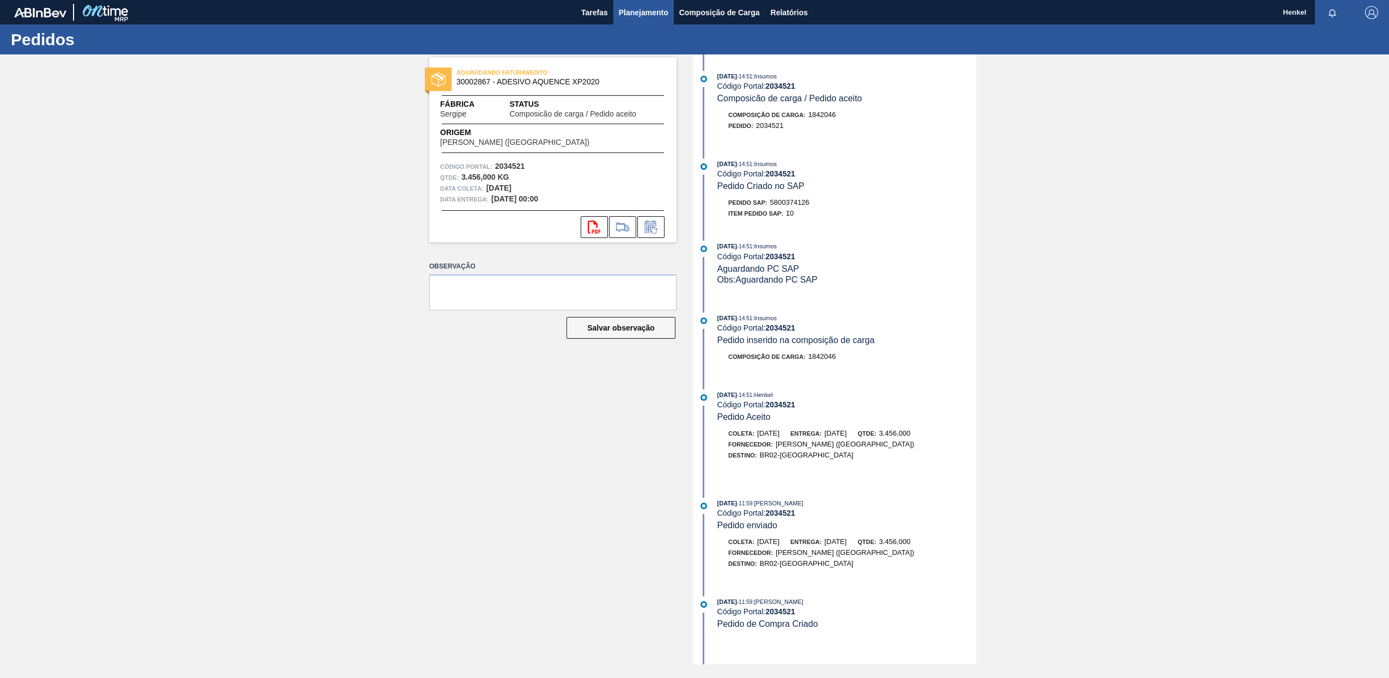
click at [645, 6] on span "Planejamento" at bounding box center [644, 12] width 50 height 13
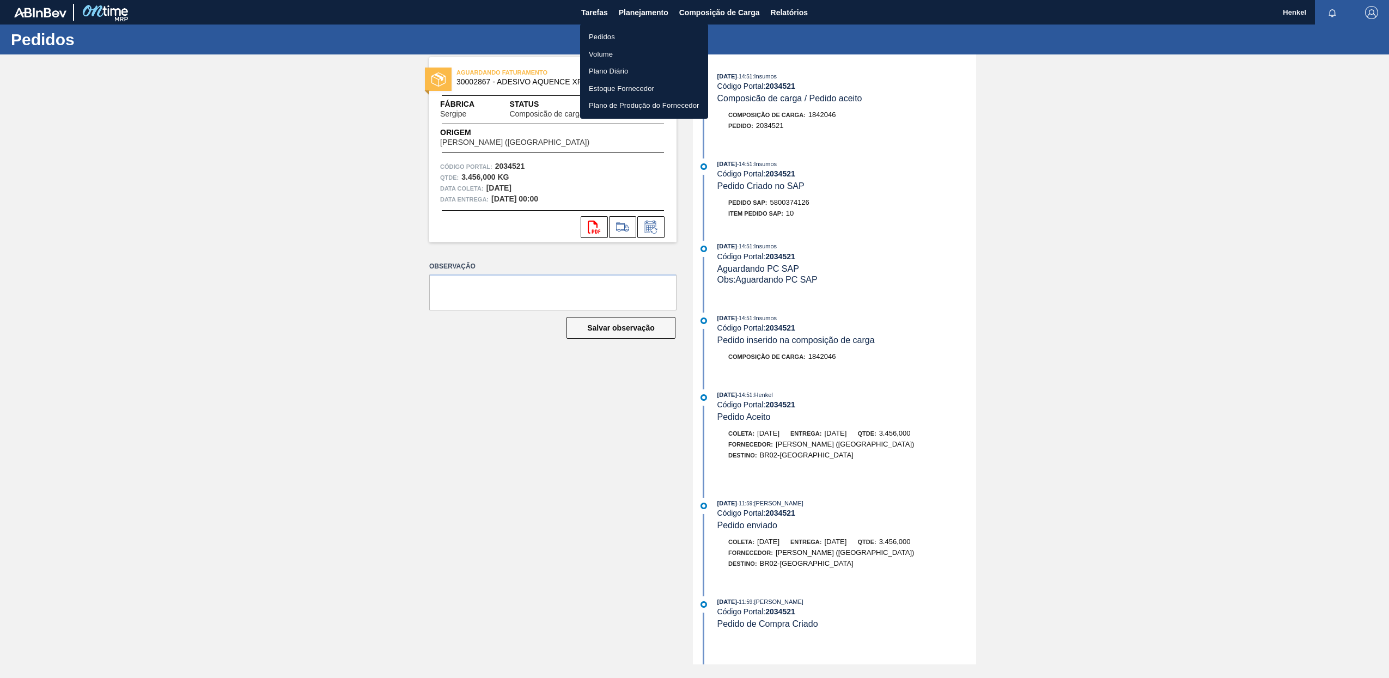
click at [604, 27] on ul "Pedidos Volume Plano Diário Estoque Fornecedor Plano de Produção do Fornecedor" at bounding box center [644, 71] width 128 height 95
click at [608, 34] on li "Pedidos" at bounding box center [644, 36] width 128 height 17
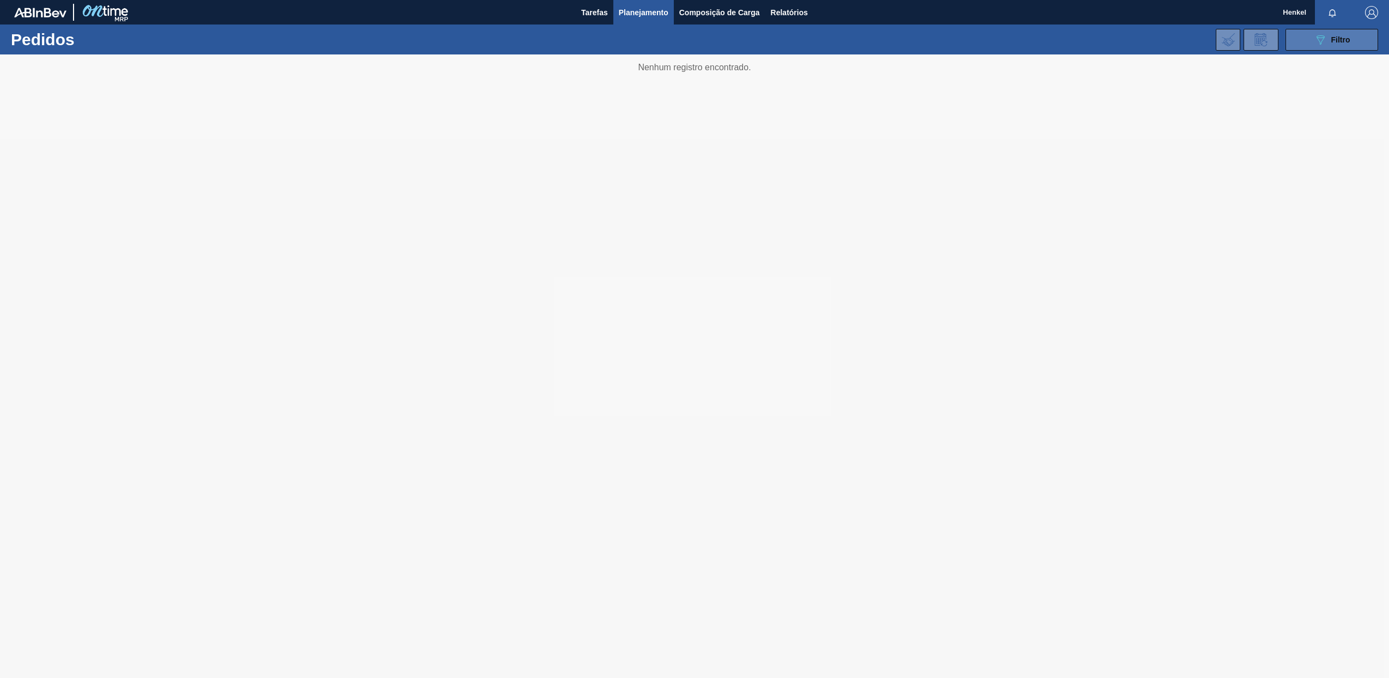
click at [1348, 36] on span "Filtro" at bounding box center [1341, 39] width 19 height 9
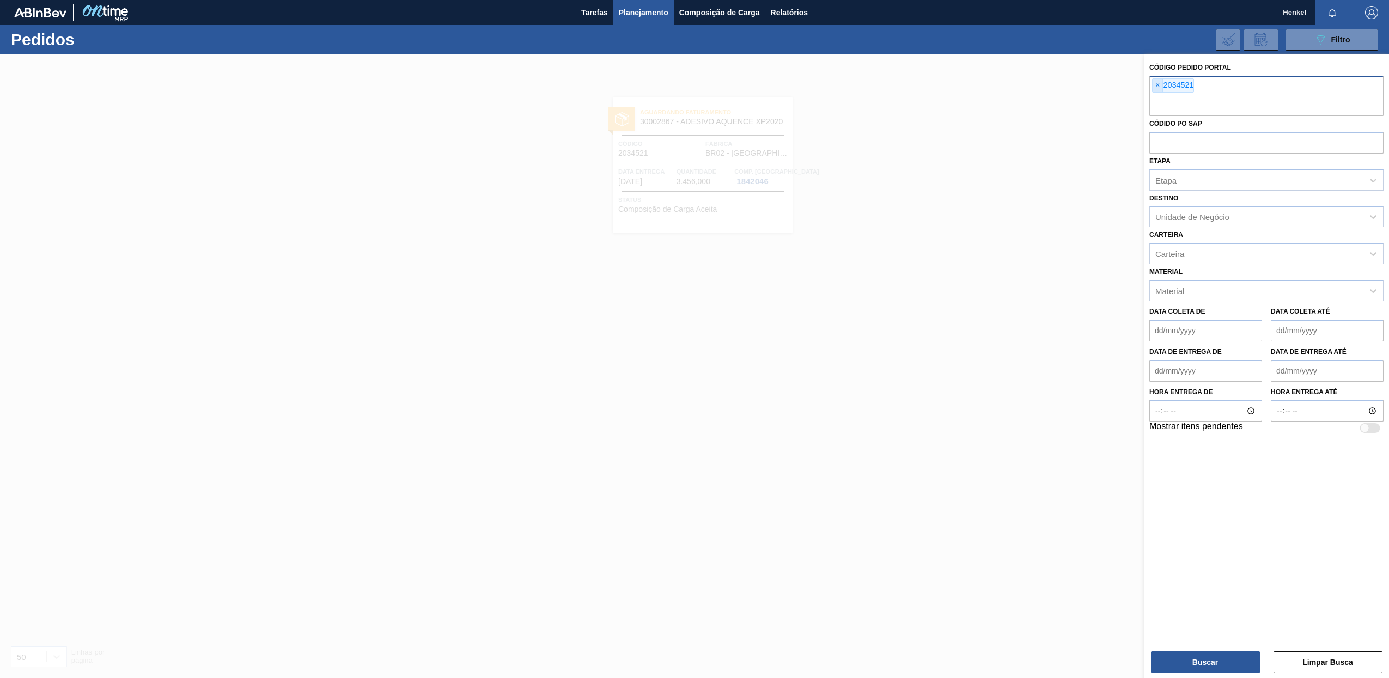
click at [1158, 82] on span "×" at bounding box center [1158, 85] width 10 height 13
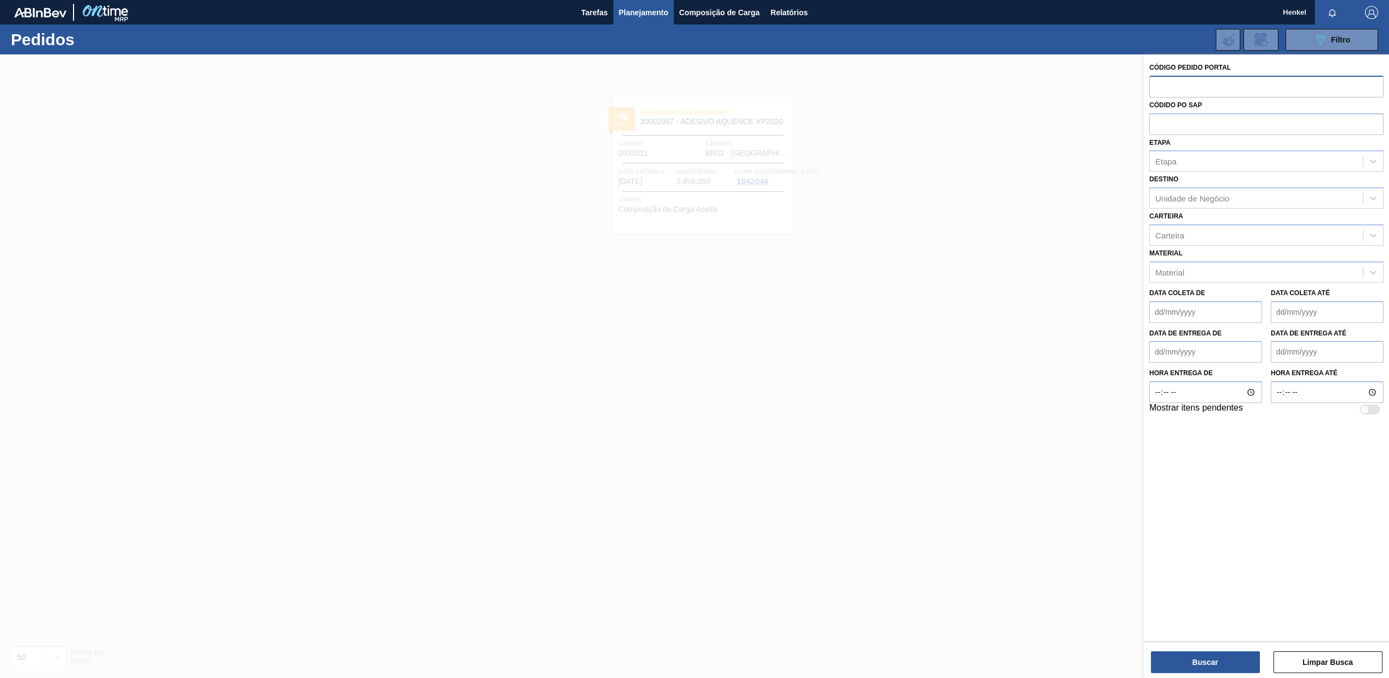
paste input "2034518"
type input "2034518"
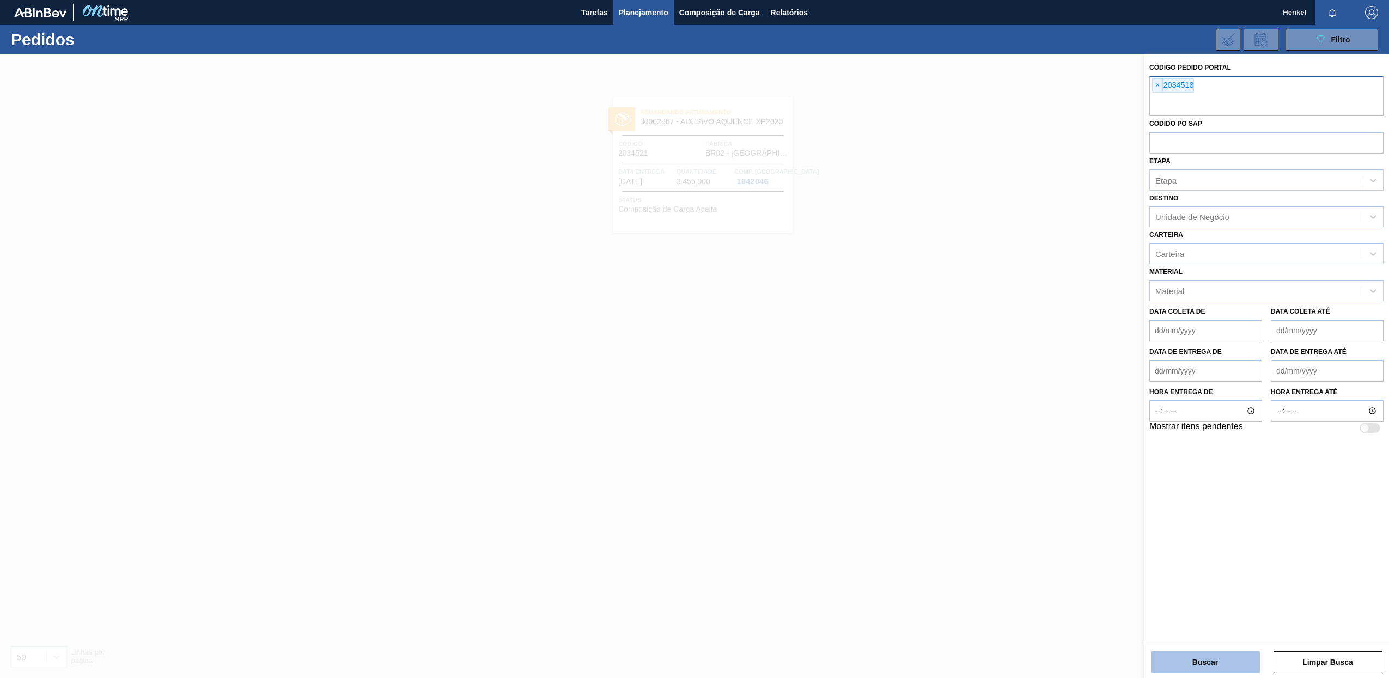
click at [1186, 666] on button "Buscar" at bounding box center [1205, 663] width 109 height 22
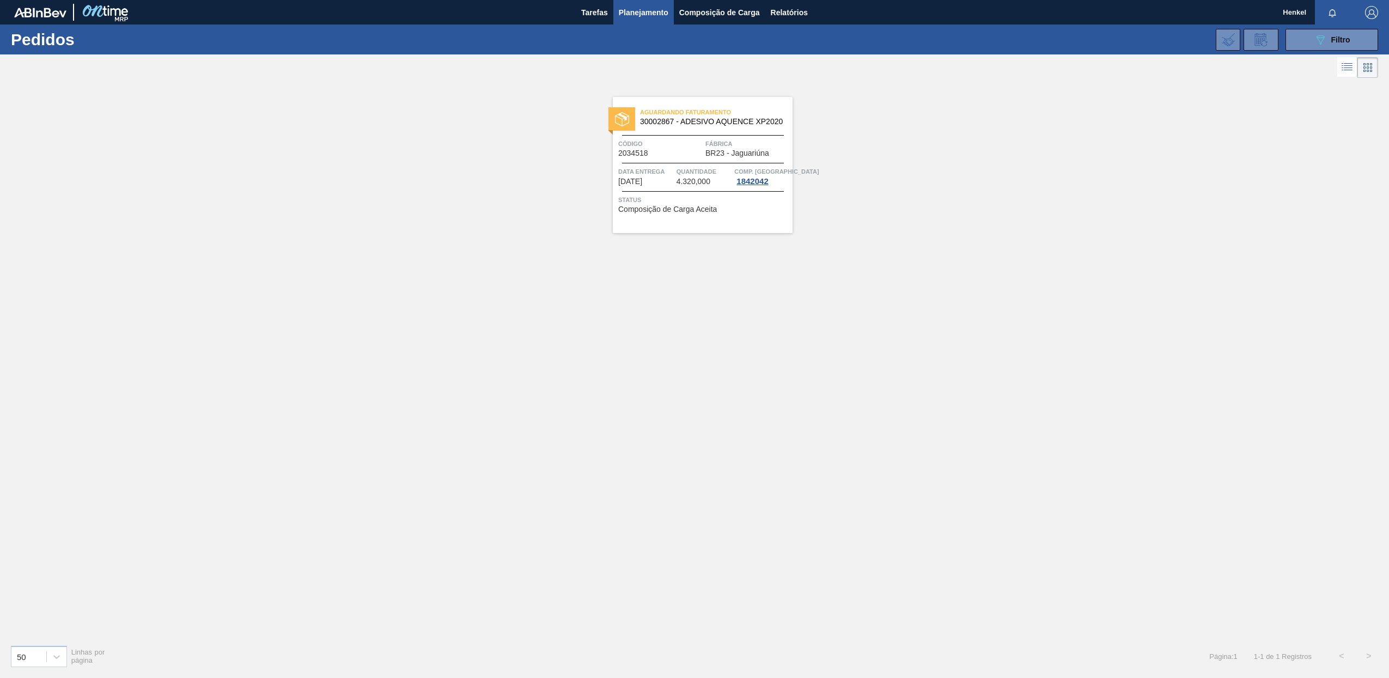
click at [692, 196] on span "Status" at bounding box center [704, 200] width 172 height 11
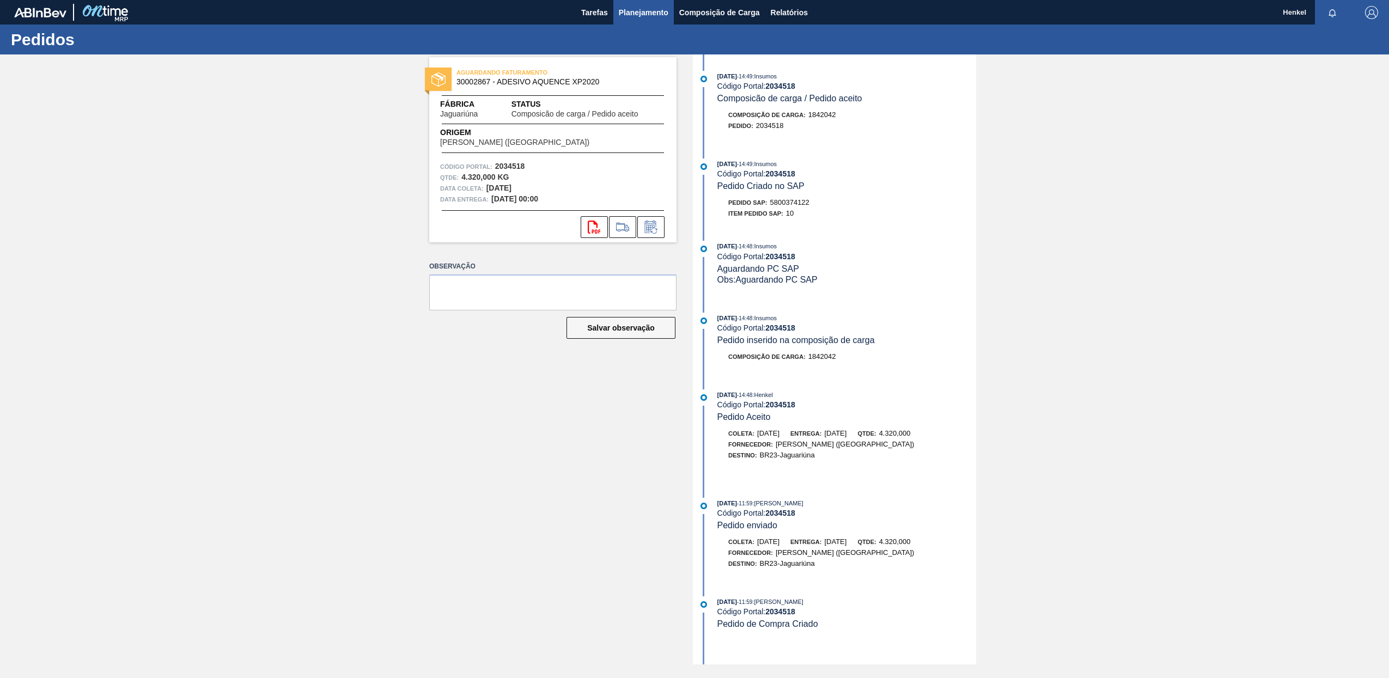
click at [642, 3] on button "Planejamento" at bounding box center [643, 12] width 60 height 25
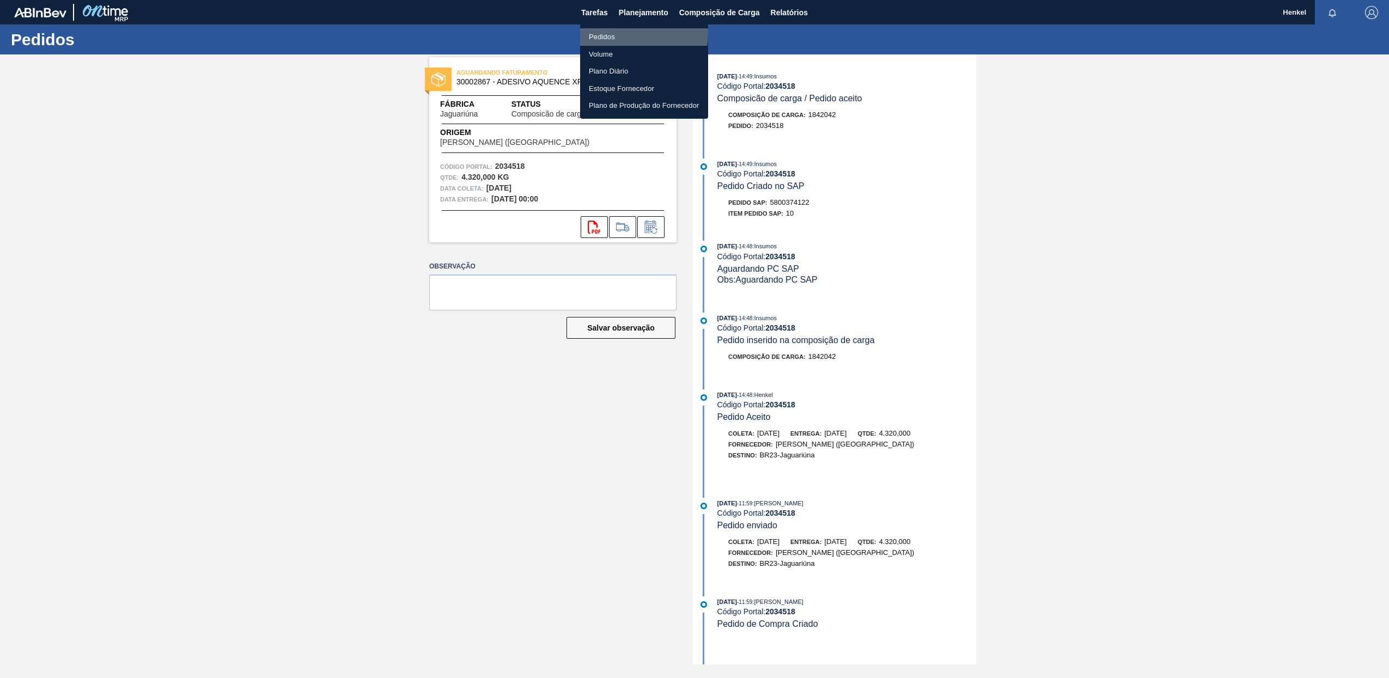
click at [606, 32] on li "Pedidos" at bounding box center [644, 36] width 128 height 17
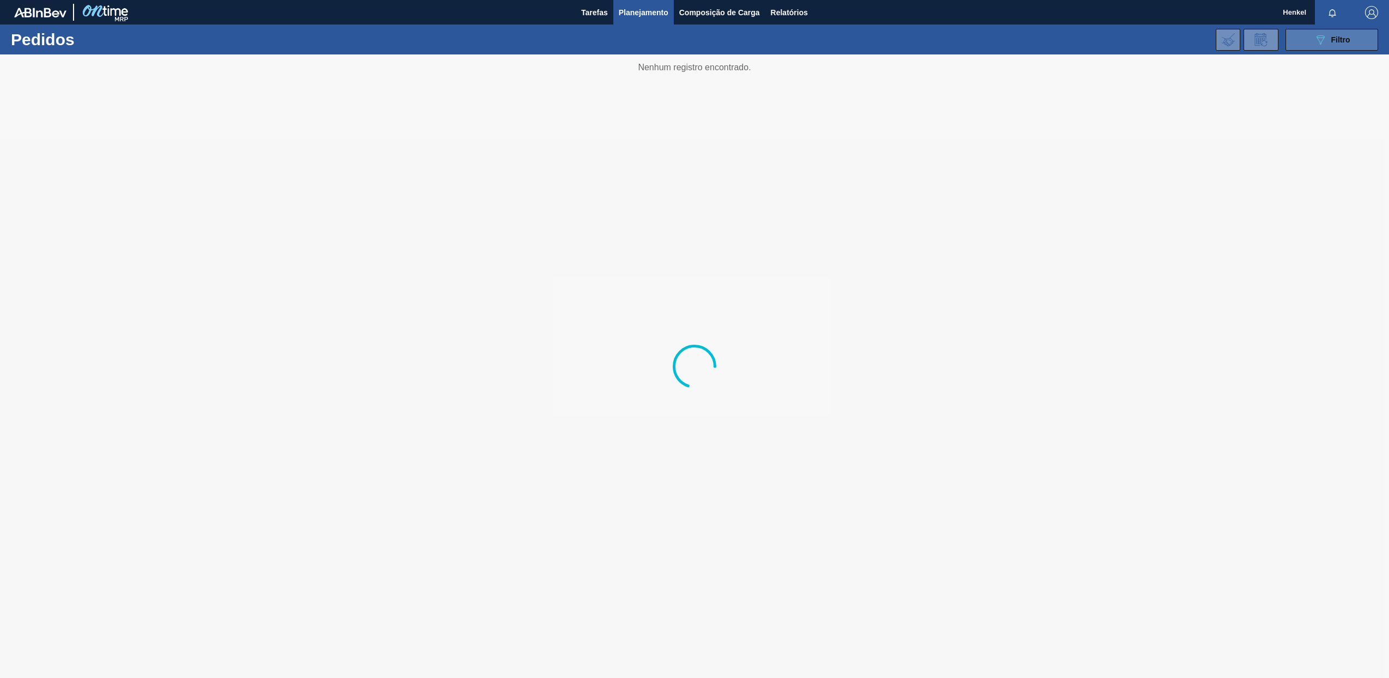
click at [1328, 43] on div "089F7B8B-B2A5-4AFE-B5C0-19BA573D28AC Filtro" at bounding box center [1332, 39] width 37 height 13
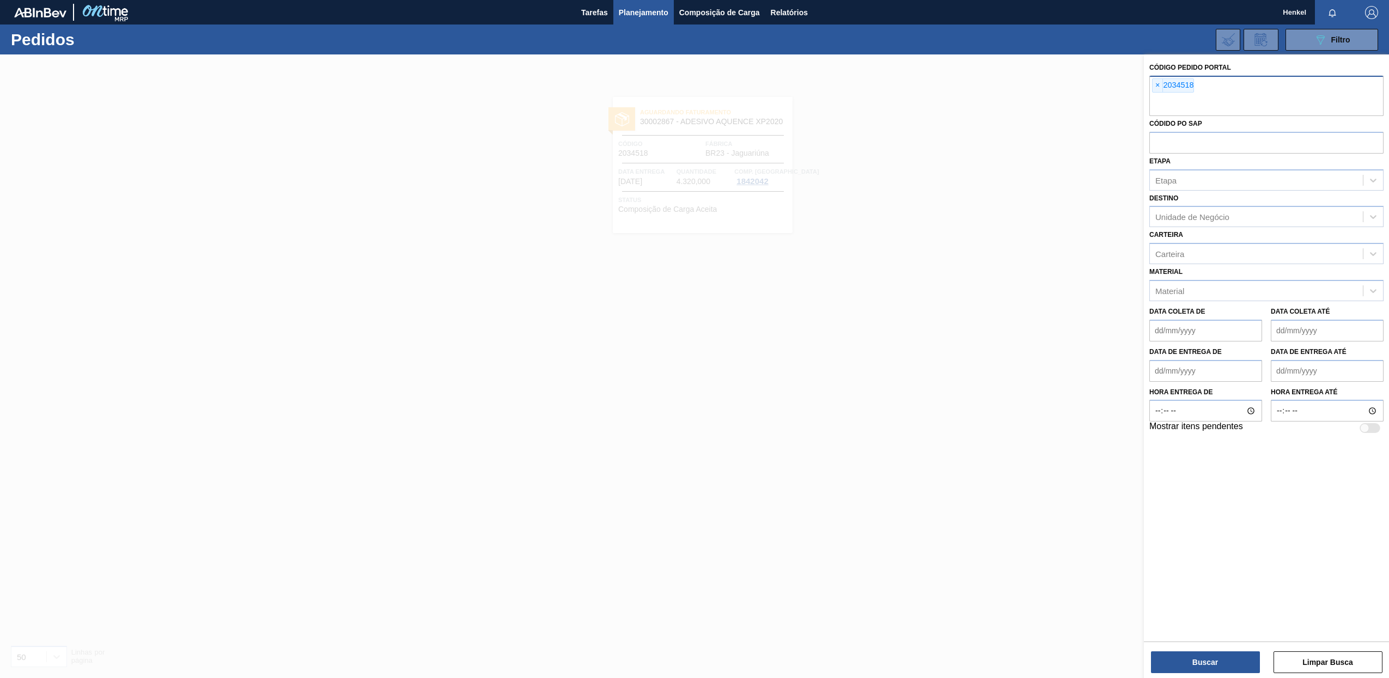
click at [1157, 86] on span "×" at bounding box center [1158, 85] width 10 height 13
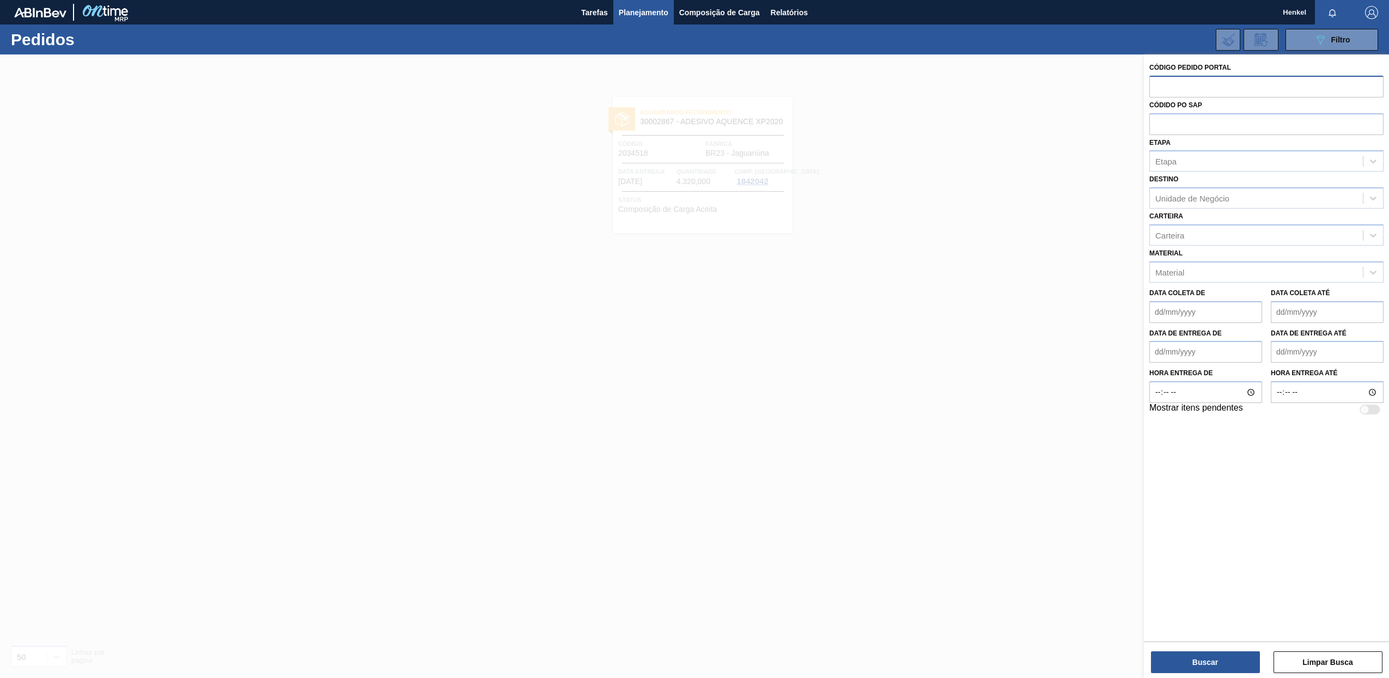
paste input "2034519"
type input "2034519"
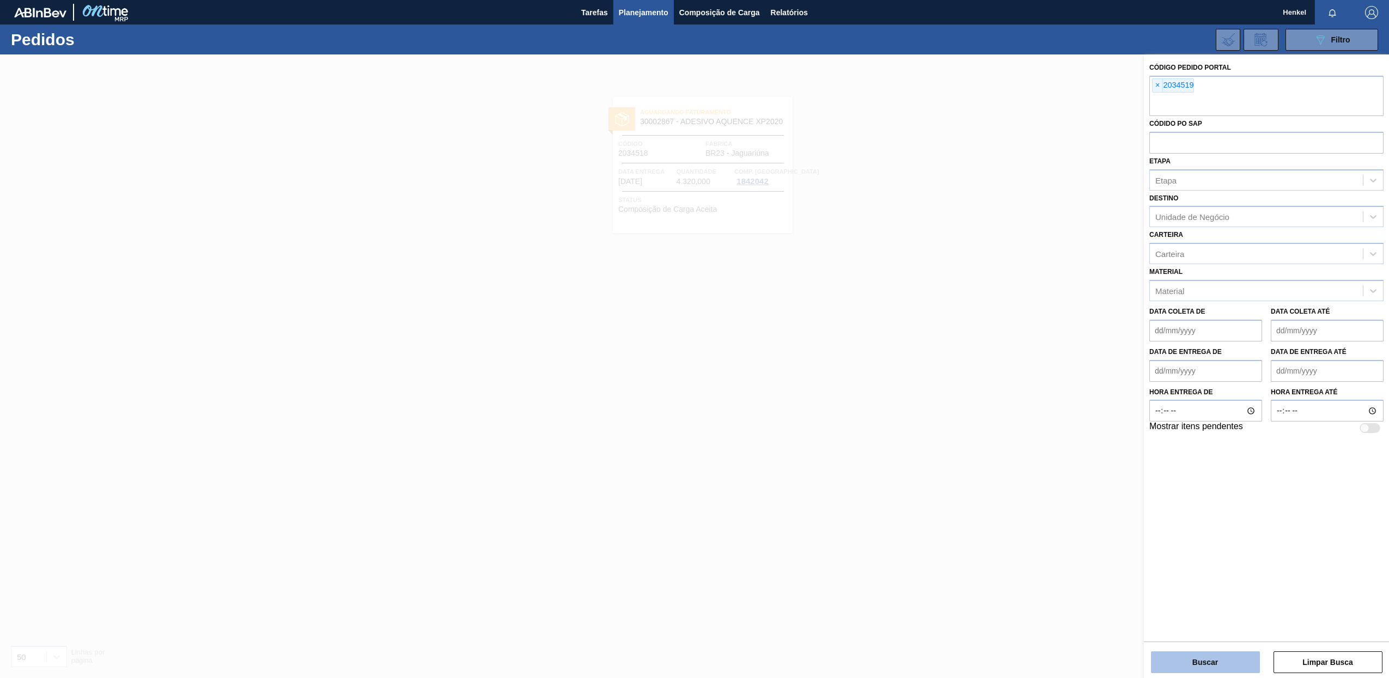
click at [1206, 655] on button "Buscar" at bounding box center [1205, 663] width 109 height 22
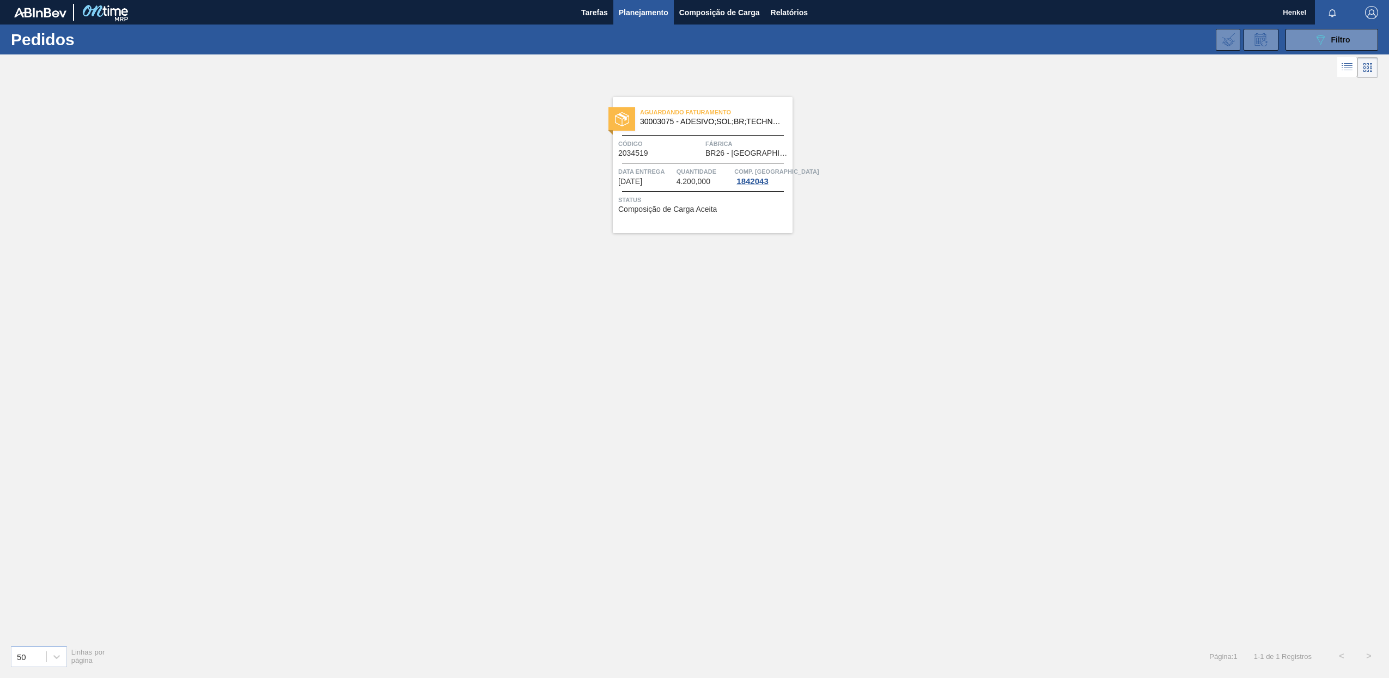
click at [685, 168] on span "Quantidade" at bounding box center [705, 171] width 56 height 11
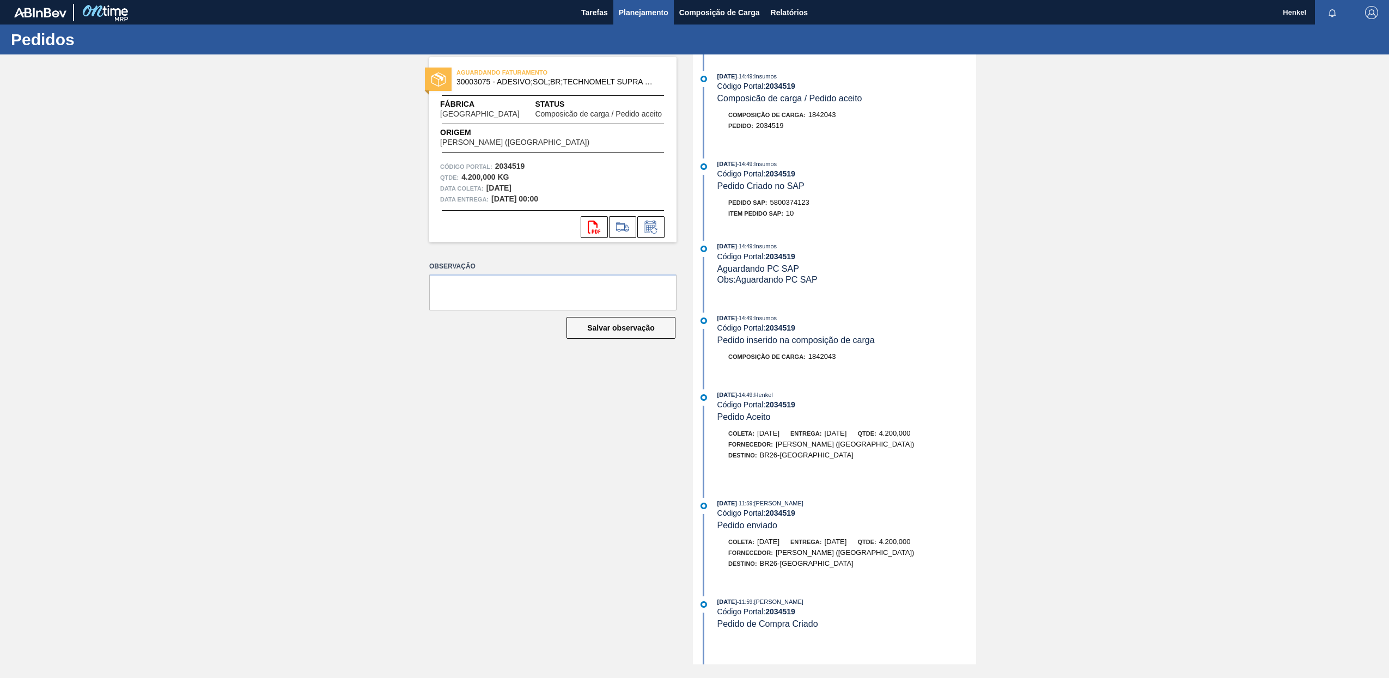
click at [629, 11] on span "Planejamento" at bounding box center [644, 12] width 50 height 13
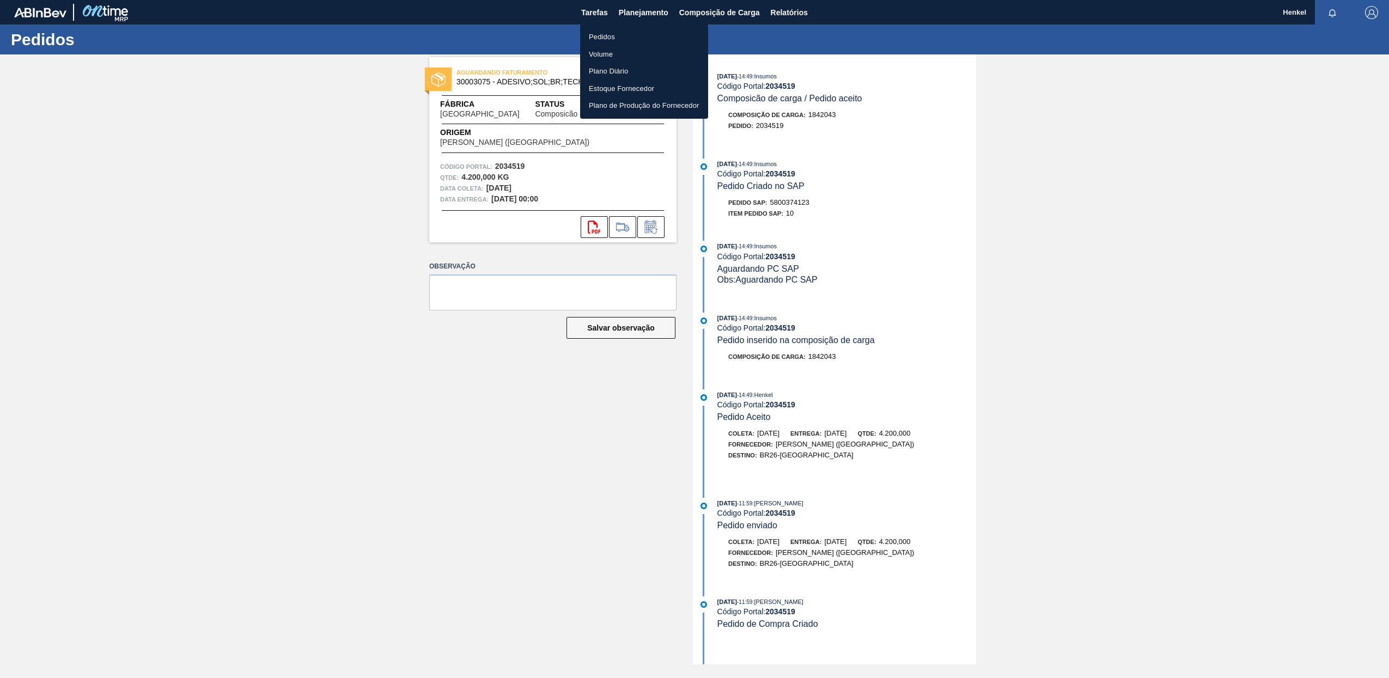
click at [602, 40] on li "Pedidos" at bounding box center [644, 36] width 128 height 17
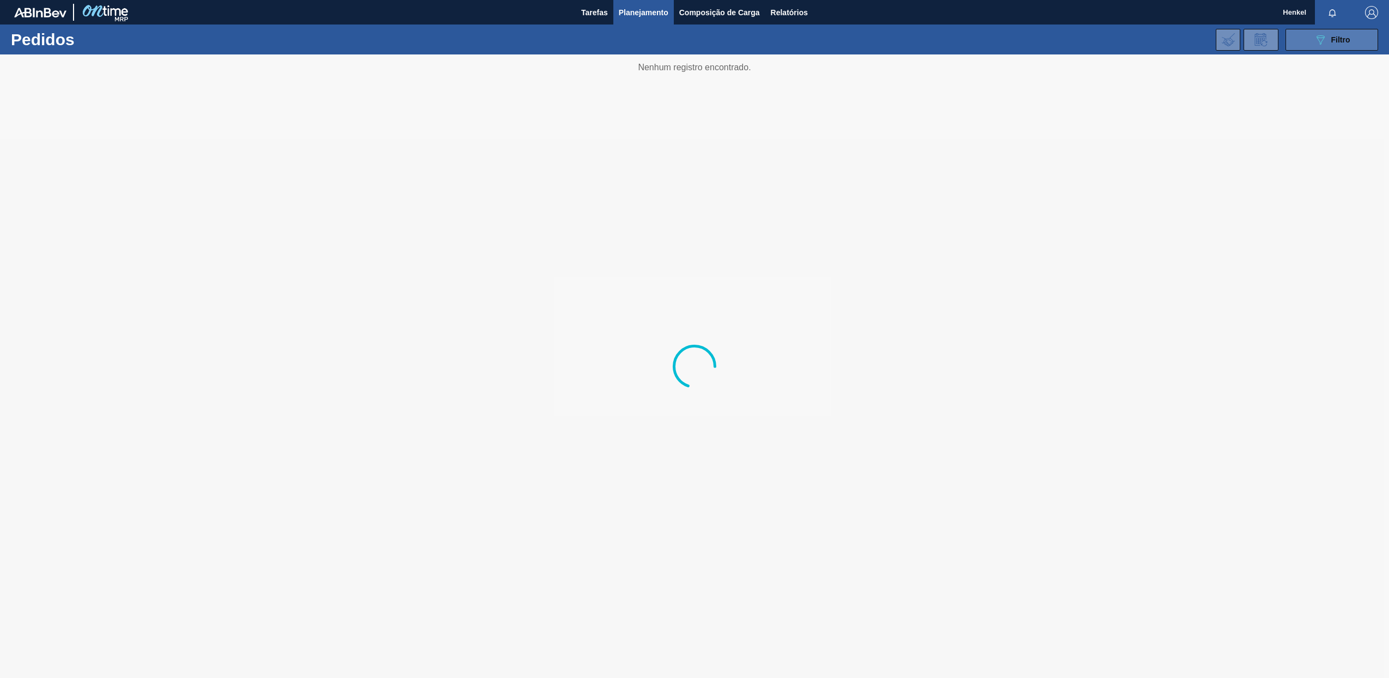
click at [1332, 35] on span "Filtro" at bounding box center [1341, 39] width 19 height 9
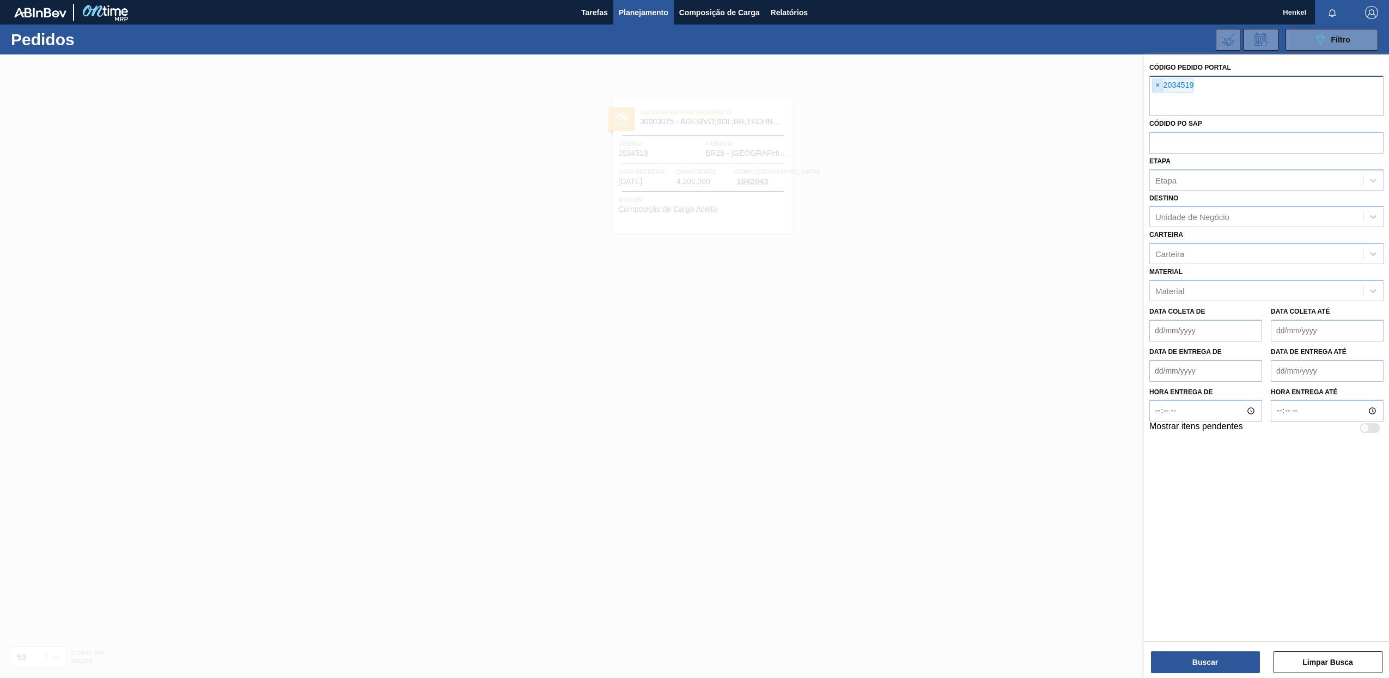
click at [1160, 85] on span "×" at bounding box center [1158, 85] width 10 height 13
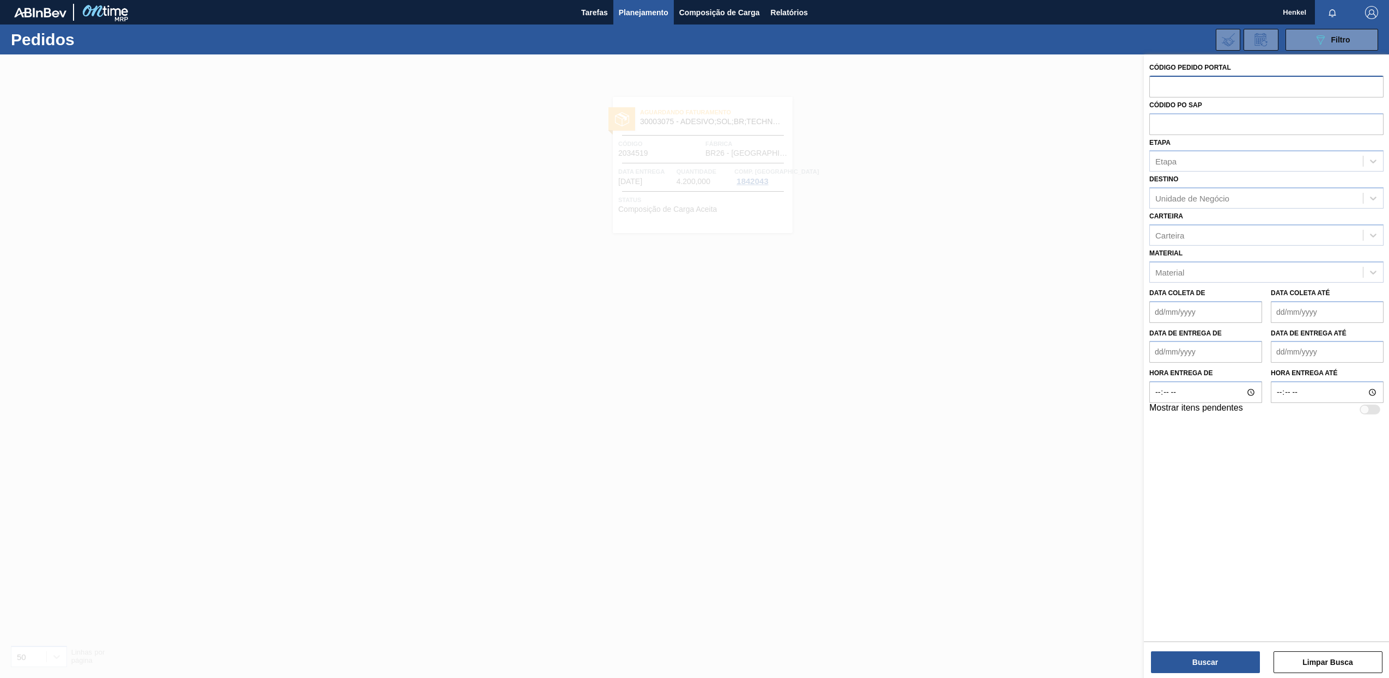
paste input "838507"
type input "838507"
